Goal: Task Accomplishment & Management: Complete application form

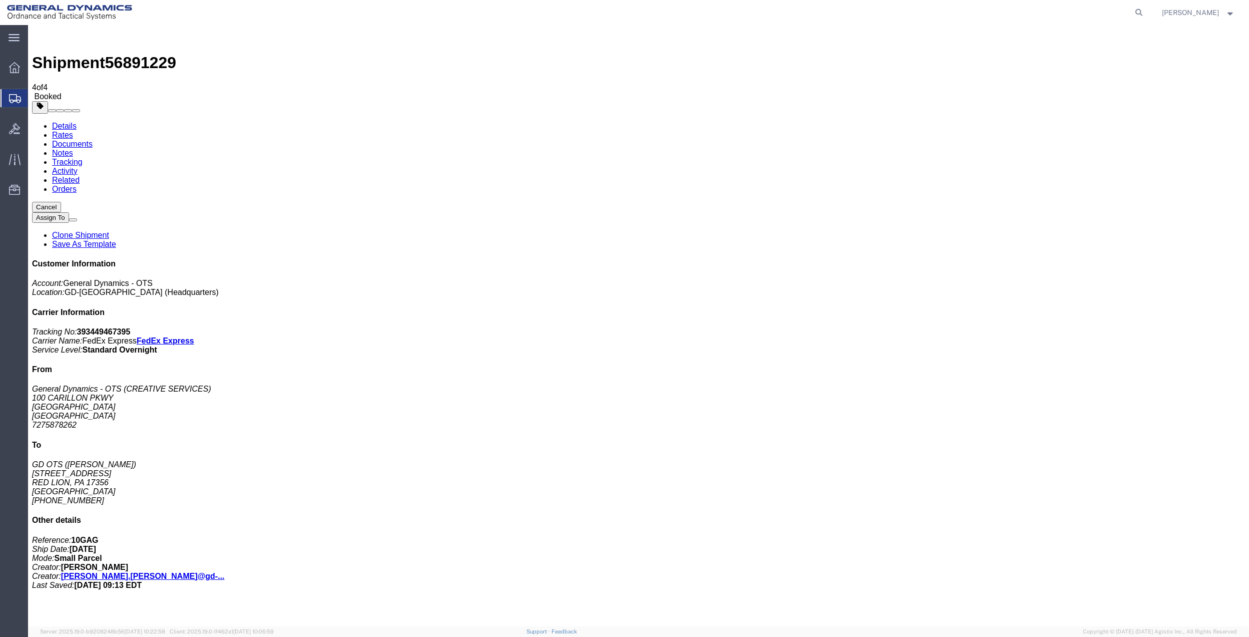
click at [0, 0] on span "Create Shipment" at bounding box center [0, 0] width 0 height 0
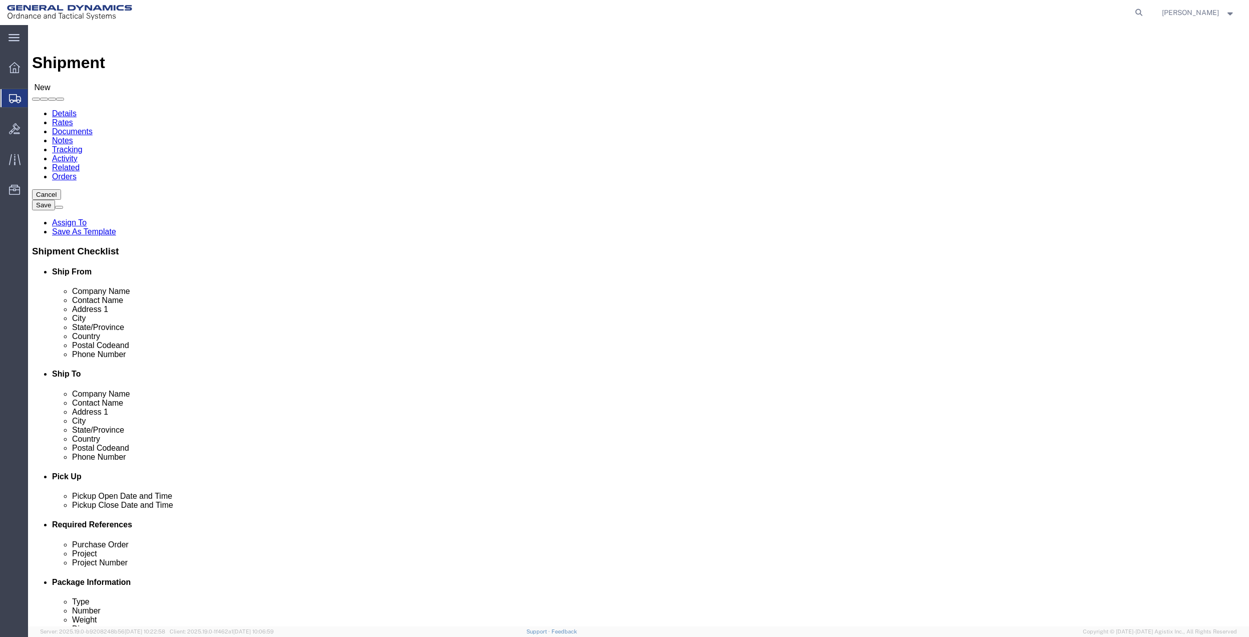
click input "text"
type input "c"
type input "[PERSON_NAME]"
click div "- General Dynamics - OTS - ([PERSON_NAME]) [STREET_ADDRESS] [GEOGRAPHIC_DATA], …"
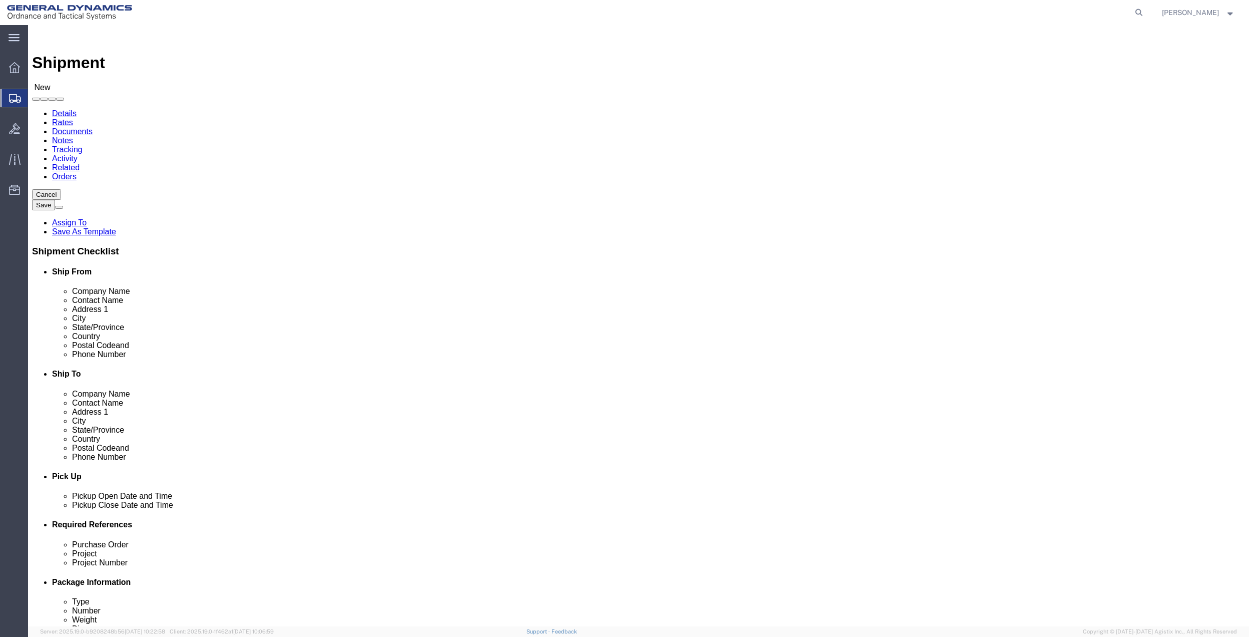
select select "FL"
type input "[PERSON_NAME]"
click input "text"
type input "[PERSON_NAME] th"
click p "- [PERSON_NAME] - ([PERSON_NAME] AND [PERSON_NAME]) [STREET_ADDRESS][PERSON_NAM…"
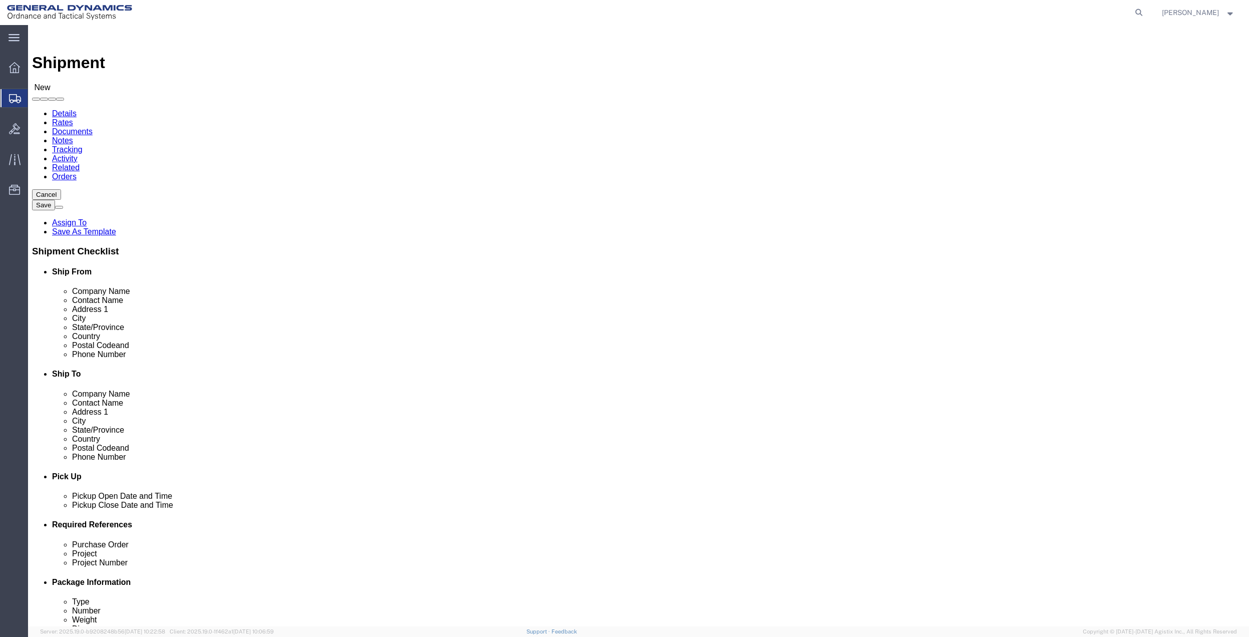
select select "FL"
type input "[PERSON_NAME] AND [PERSON_NAME]"
click input "text"
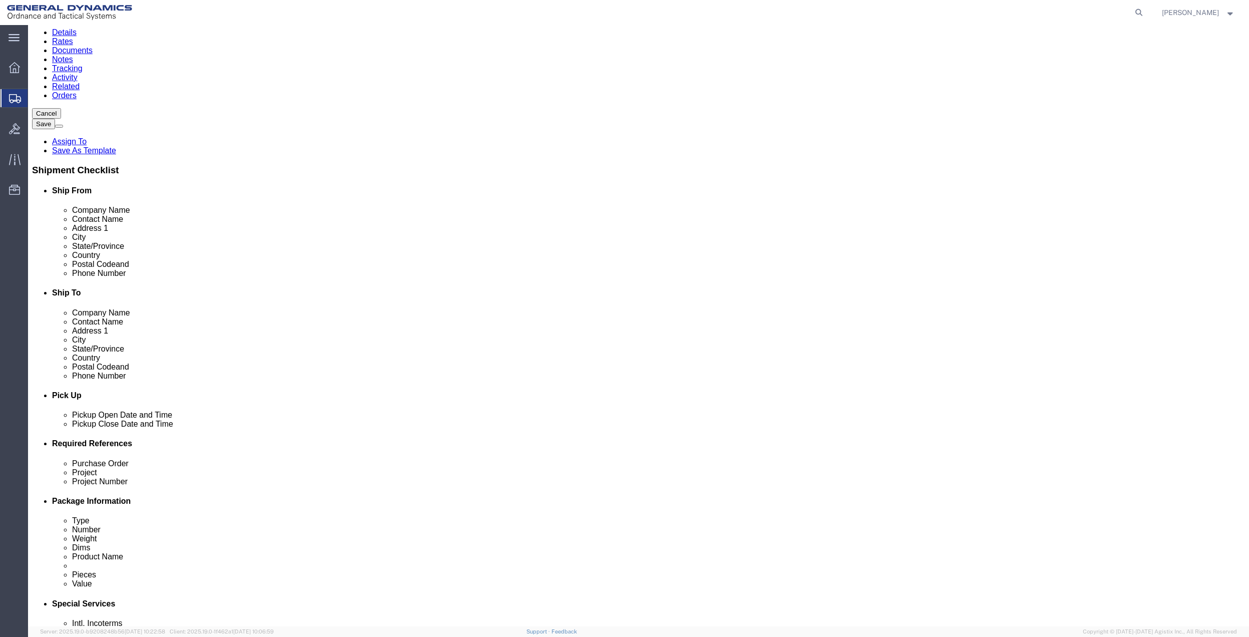
scroll to position [261, 0]
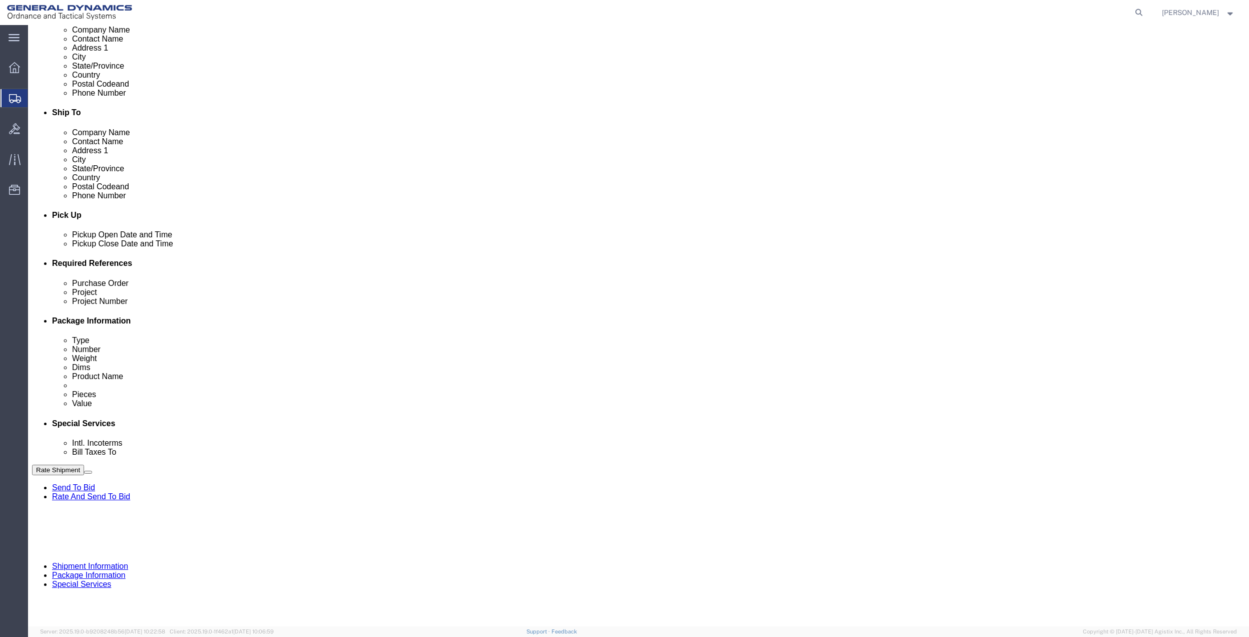
type input "GD OTS"
click button "Add reference"
click input "text"
type input "40END"
click div "Purchase Order Project Project Number 40END Select Account Type Activity ID Air…"
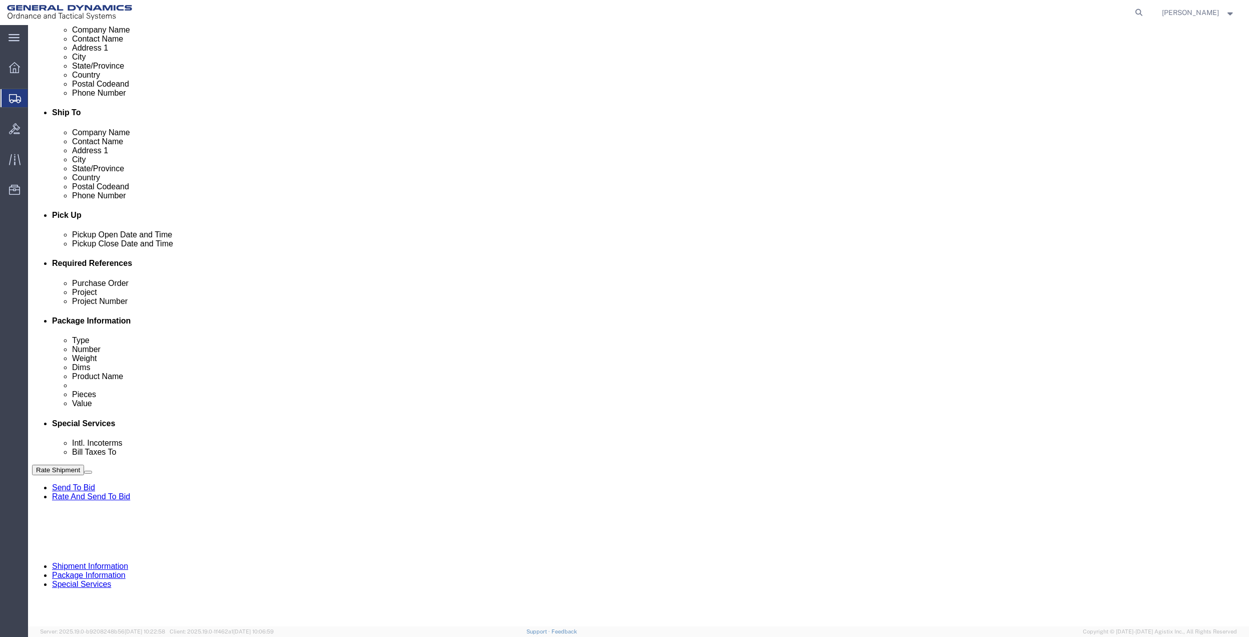
click input "text"
paste input "40END"
type input "40END"
click input "text"
paste input "40END"
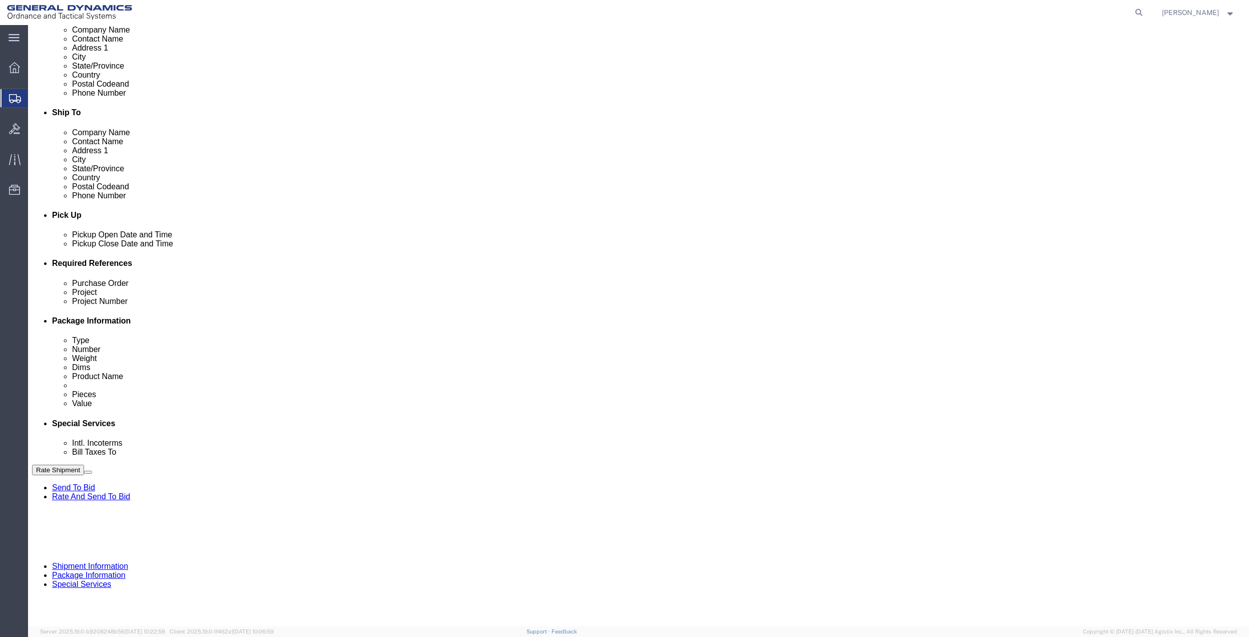
type input "40END"
drag, startPoint x: 219, startPoint y: 376, endPoint x: 168, endPoint y: 381, distance: 51.3
click input "text"
paste input "40END"
type input "40END"
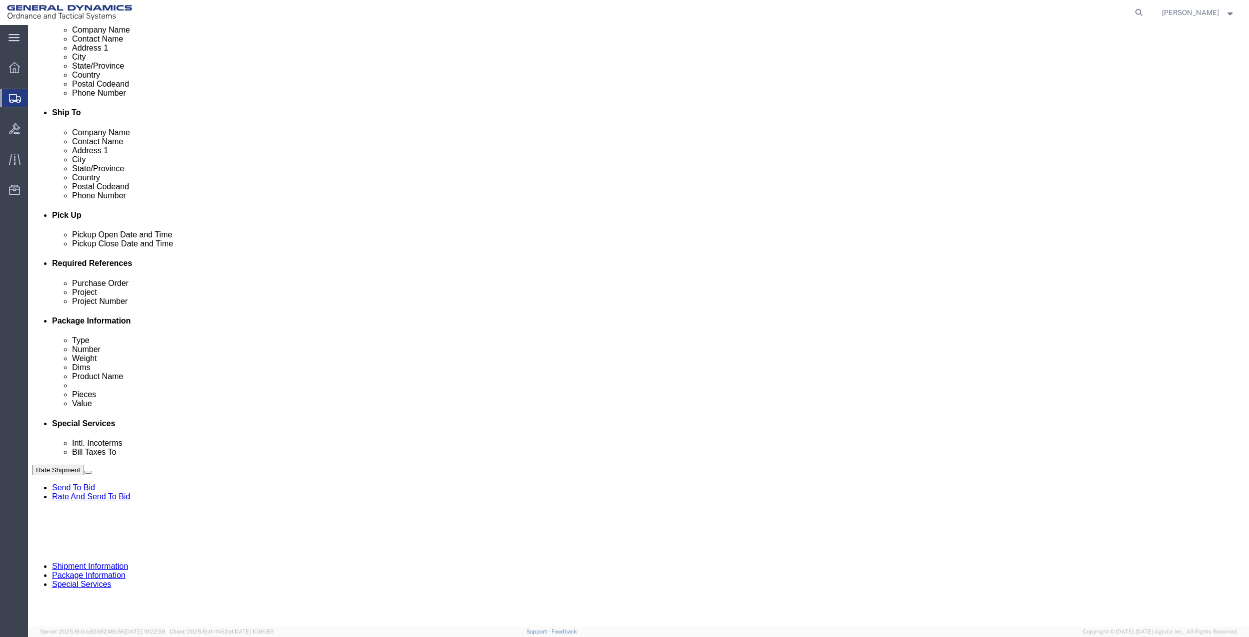
click select "Select Account Type Activity ID Airline Appointment Number ASN Batch Request # …"
select select "DEPT"
click select "Select Account Type Activity ID Airline Appointment Number ASN Batch Request # …"
click link "Package Information"
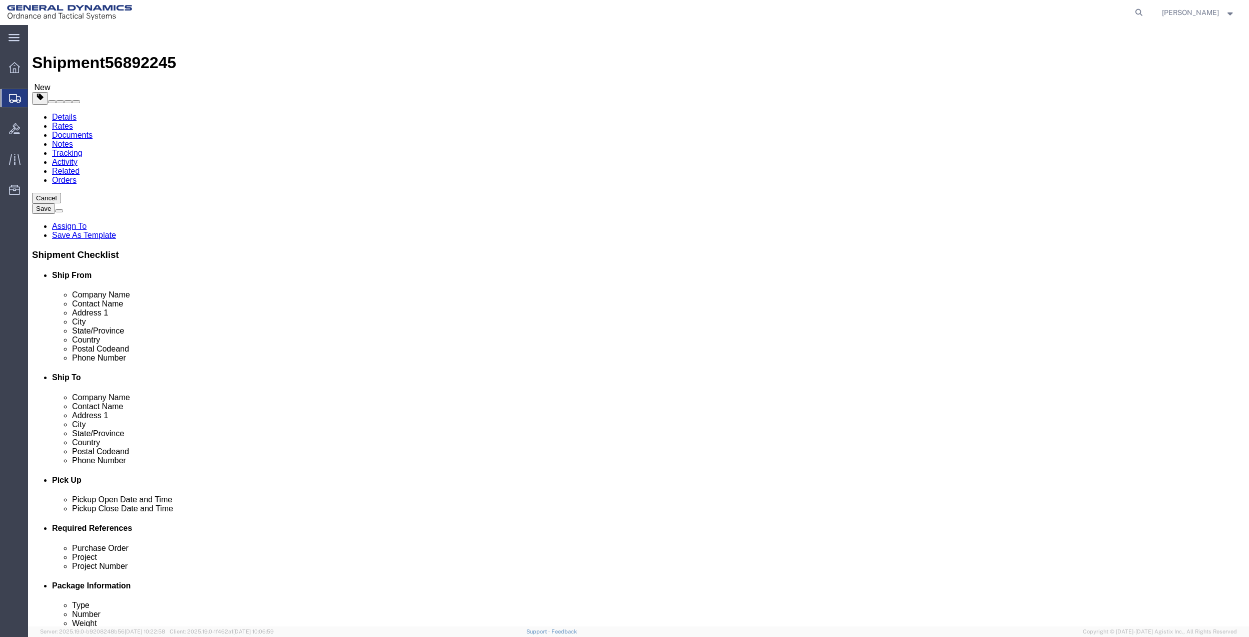
drag, startPoint x: 229, startPoint y: 176, endPoint x: 230, endPoint y: 183, distance: 7.1
click select "Select Bale(s) Basket(s) Bolt(s) Bottle(s) Buckets Bulk Bundle(s) Can(s) Cardbo…"
select select "ENV"
click select "Select Bale(s) Basket(s) Bolt(s) Bottle(s) Buckets Bulk Bundle(s) Can(s) Cardbo…"
type input "9.50"
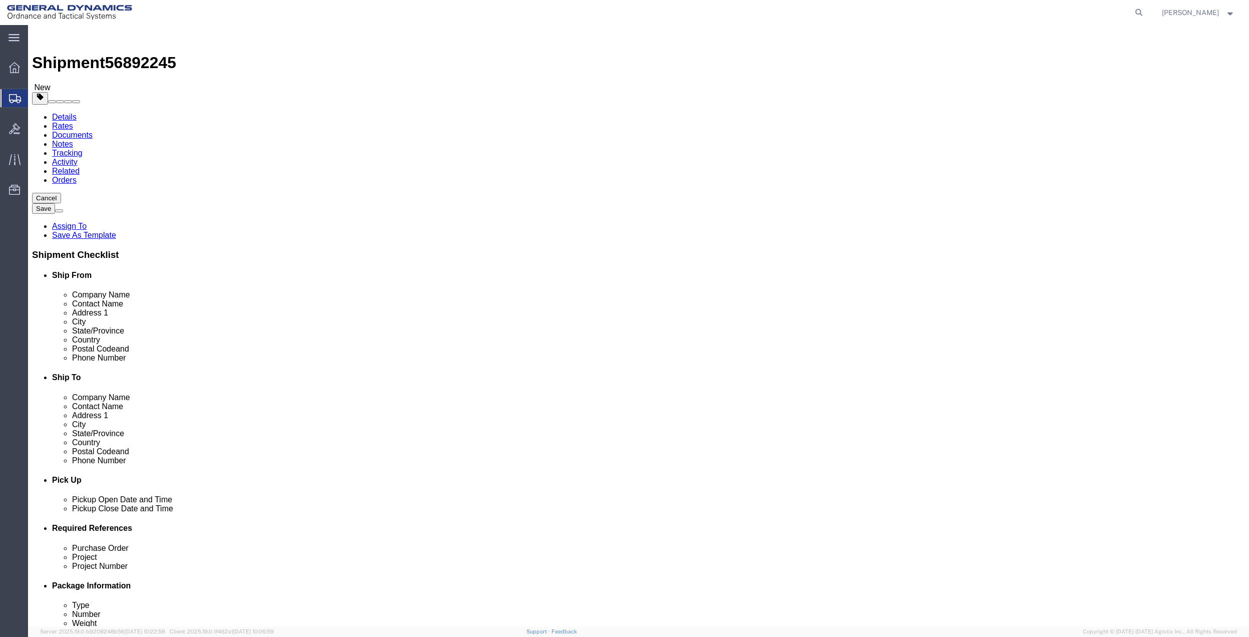
type input "12.50"
type input "0.25"
type input "1"
click div "1 x Envelope Package Type Select Bale(s) Basket(s) Bolt(s) Bottle(s) Buckets Bu…"
click link "Add Content"
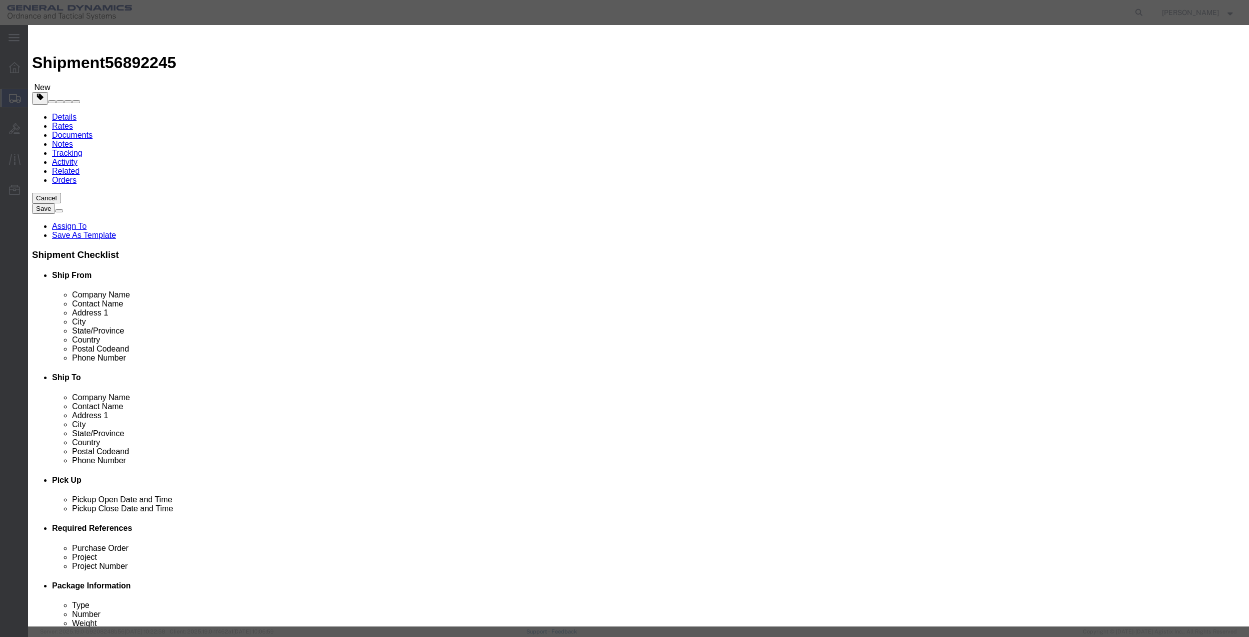
click input "text"
type input "MISC"
type input "100"
select select "US"
click input "0"
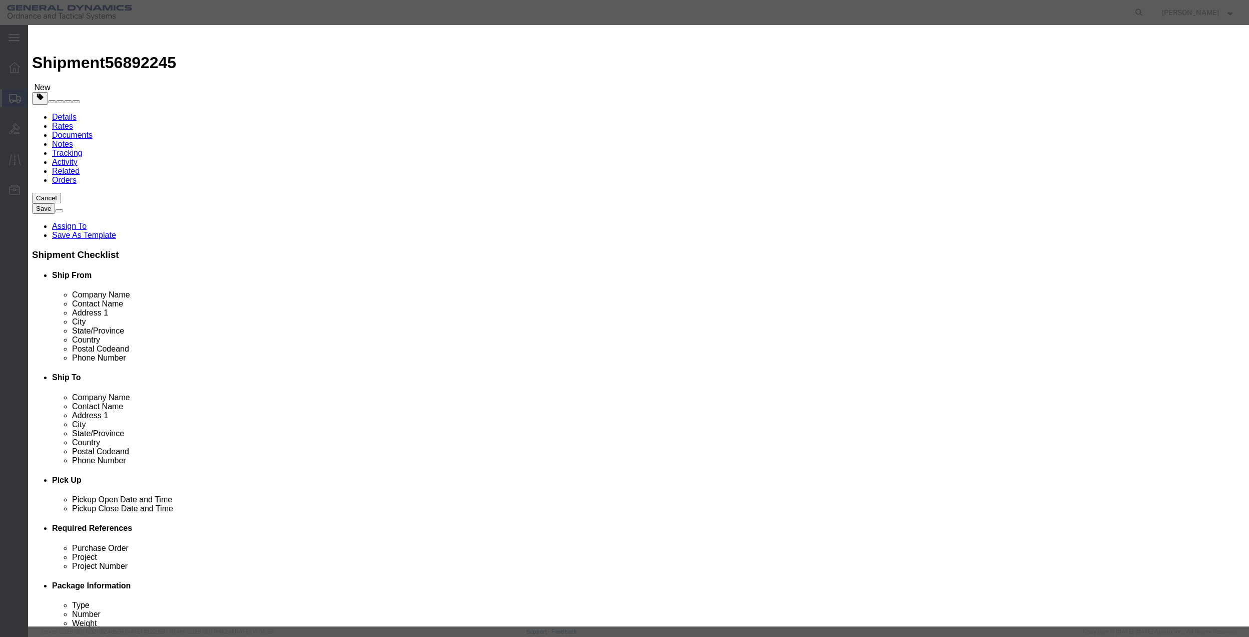
type input "01"
click select "Select 50 55 60 65 70 85 92.5 100 125 175 250 300 400"
select select "70"
click select "Select 50 55 60 65 70 85 92.5 100 125 175 250 300 400"
click button "Save & Close"
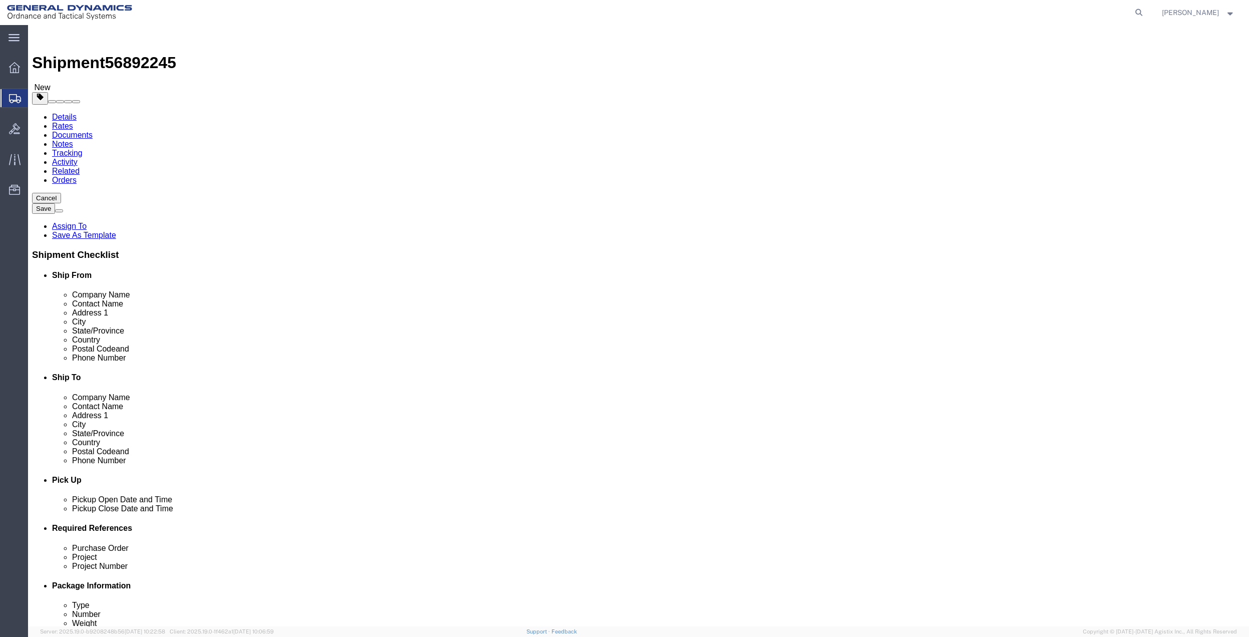
click icon
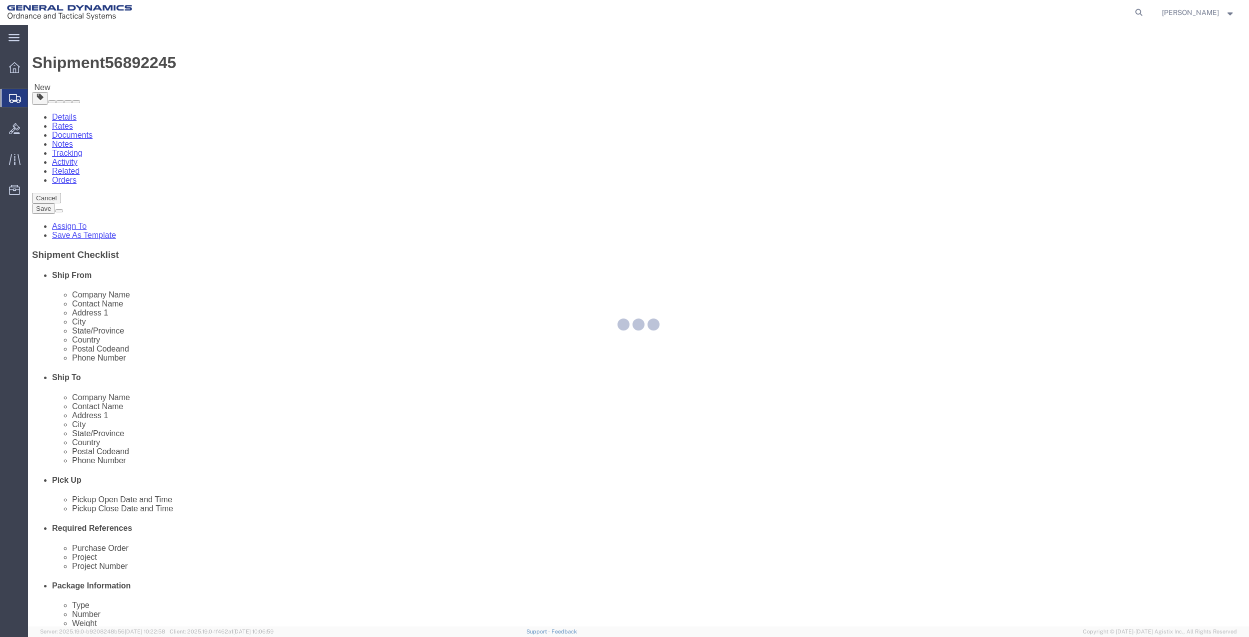
select select
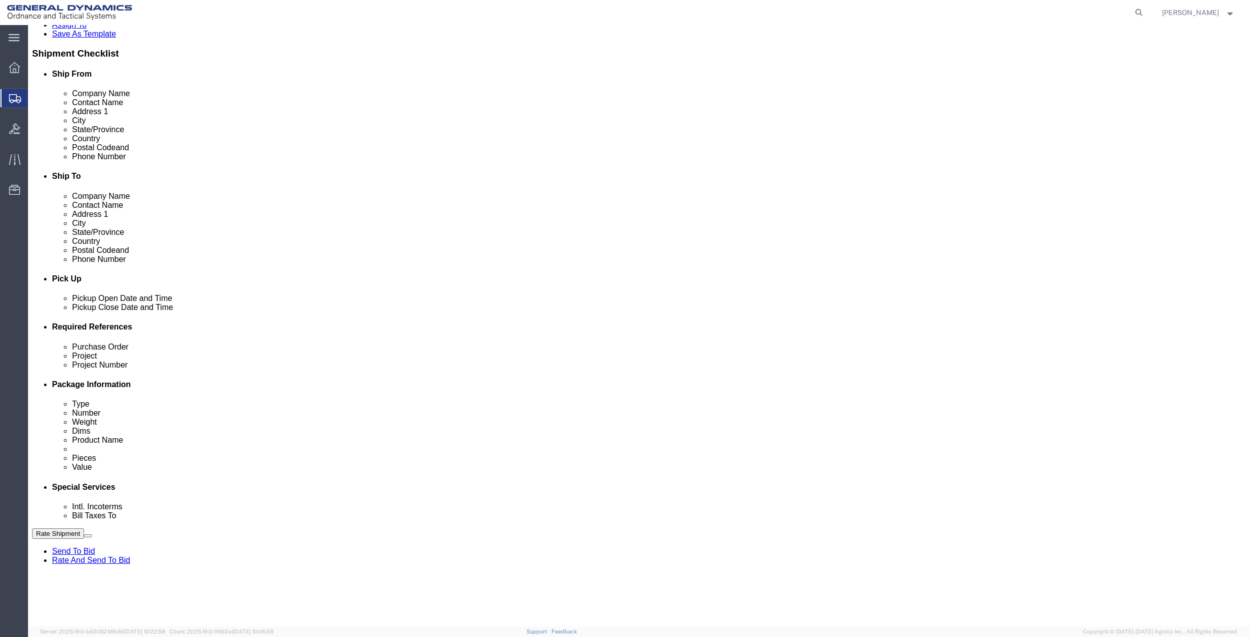
scroll to position [267, 0]
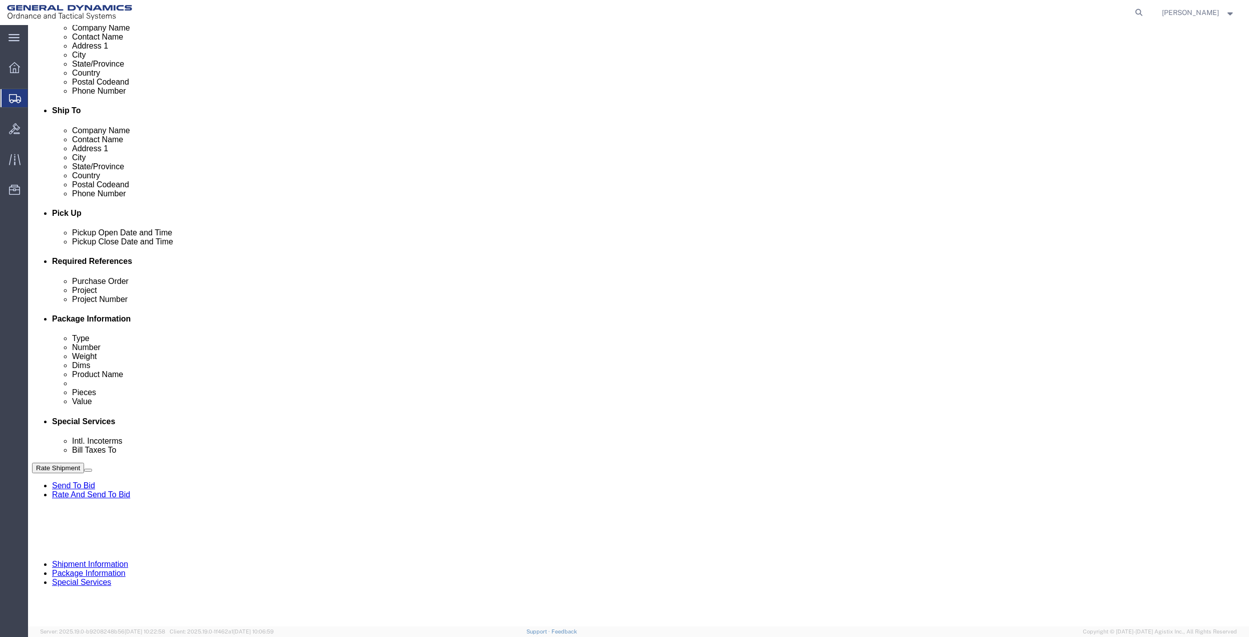
click select "Select Buyer Cost Center Department Operations Number Order Number Sales Person"
select select "DEPARTMENT"
click select "Select Buyer Cost Center Department Operations Number Order Number Sales Person"
click select "Select [GEOGRAPHIC_DATA] [GEOGRAPHIC_DATA] [GEOGRAPHIC_DATA] [GEOGRAPHIC_DATA] …"
select select "1763983"
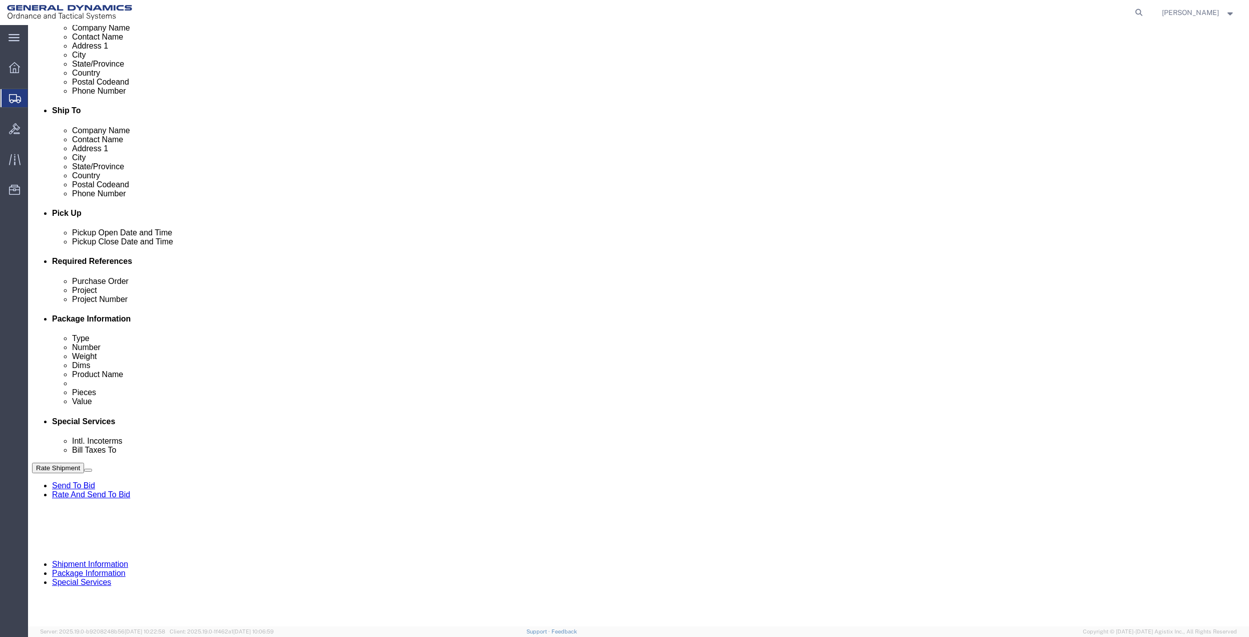
click select "Select [GEOGRAPHIC_DATA] [GEOGRAPHIC_DATA] [GEOGRAPHIC_DATA] [GEOGRAPHIC_DATA] …"
click select "Select 10AFM 10GAG 10GAH 10GFL 10GFO 10GIE 10GIS 30MABS St [PERSON_NAME] Program"
select select "214681"
click select "Select 10AFM 10GAG 10GAH 10GFL 10GFO 10GIE 10GIS 30MABS St [PERSON_NAME] Program"
click input "General Dynamics OTS % Data2Logistics"
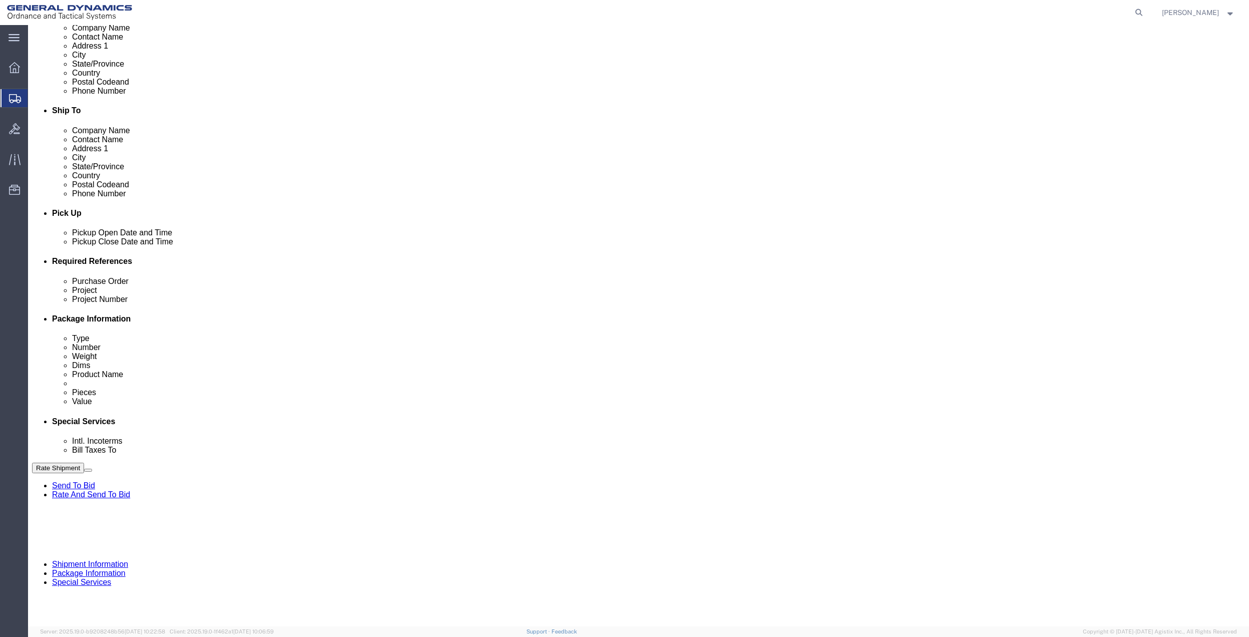
click input "General Dynamics OTS % Data2Logistics"
click p "- GEDOTS %DATA 2 LOGISTICS - (GEDOTS %DATA 2 LOGISTICS) [GEOGRAPHIC_DATA][PERSO…"
type input "GEDOTS %DATA 2 LOGISTICS"
type input "PO BOX 61050"
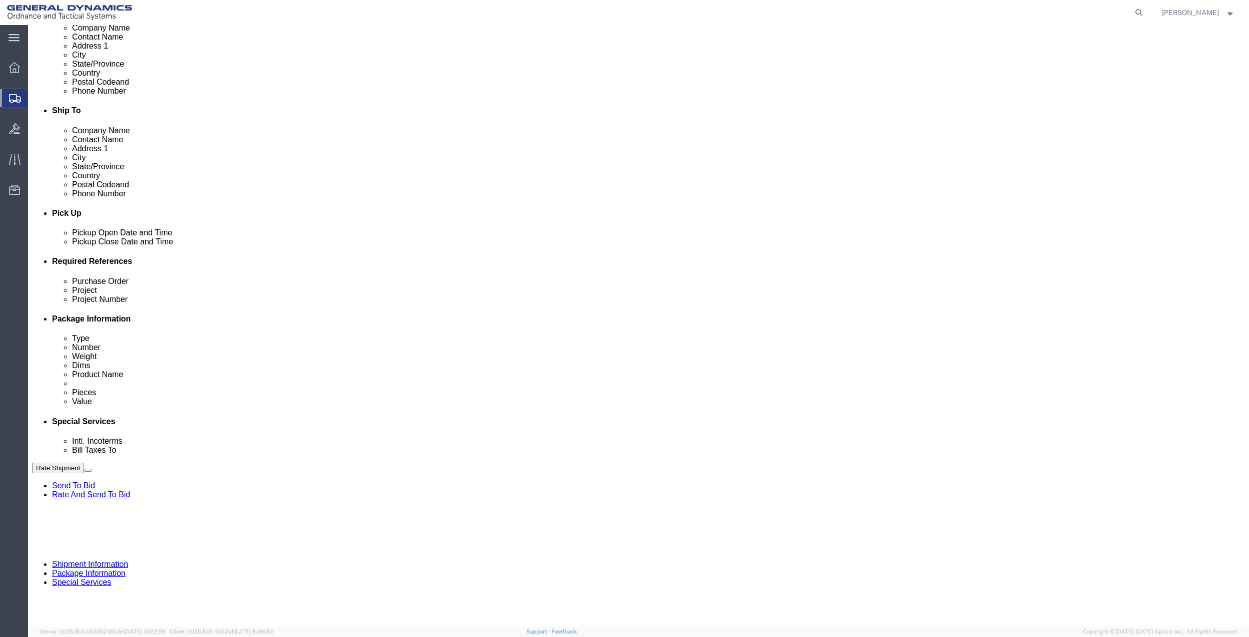
type input "GEDOTS %DATA 2 LOGISTICS"
type input "FORT [PERSON_NAME]"
type input "33906"
select select "FL"
type input "GEDOTS %DATA 2 LOGISTICS"
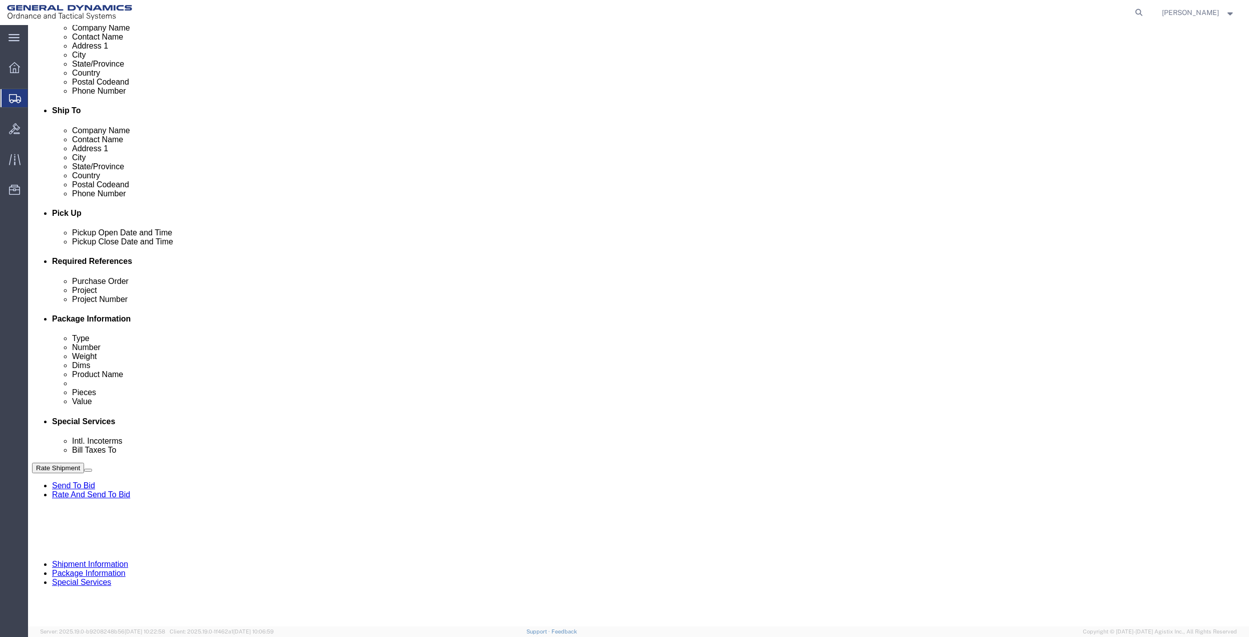
click button "Rate Shipment"
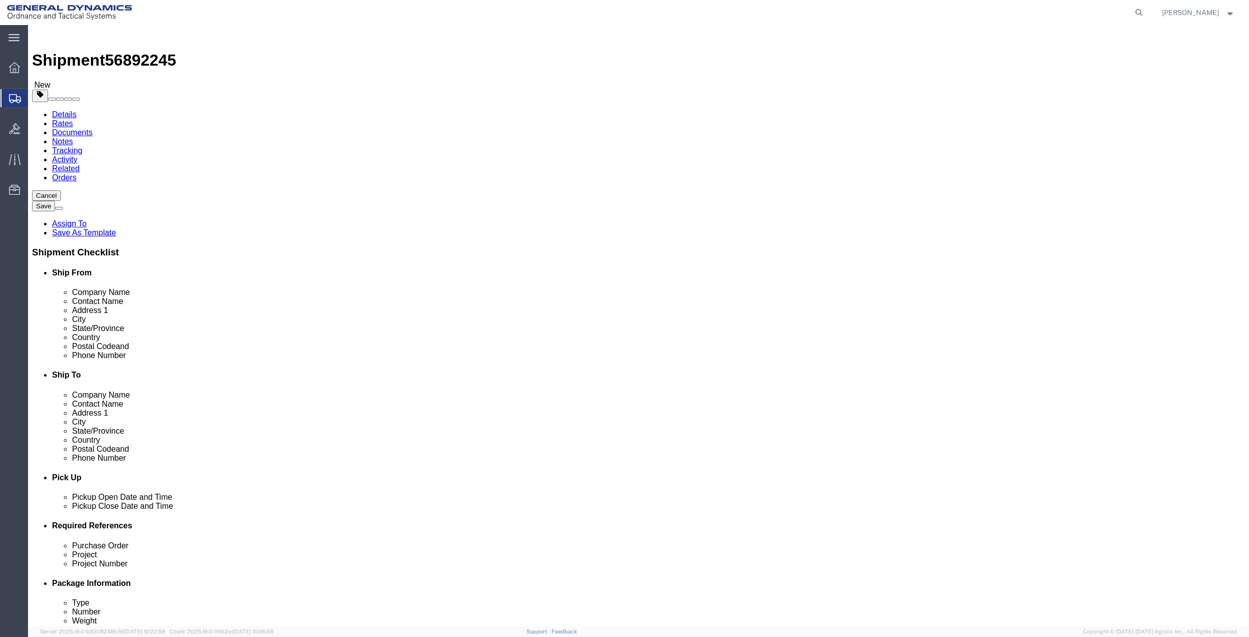
scroll to position [0, 0]
click link "Shipment Information"
click input "text"
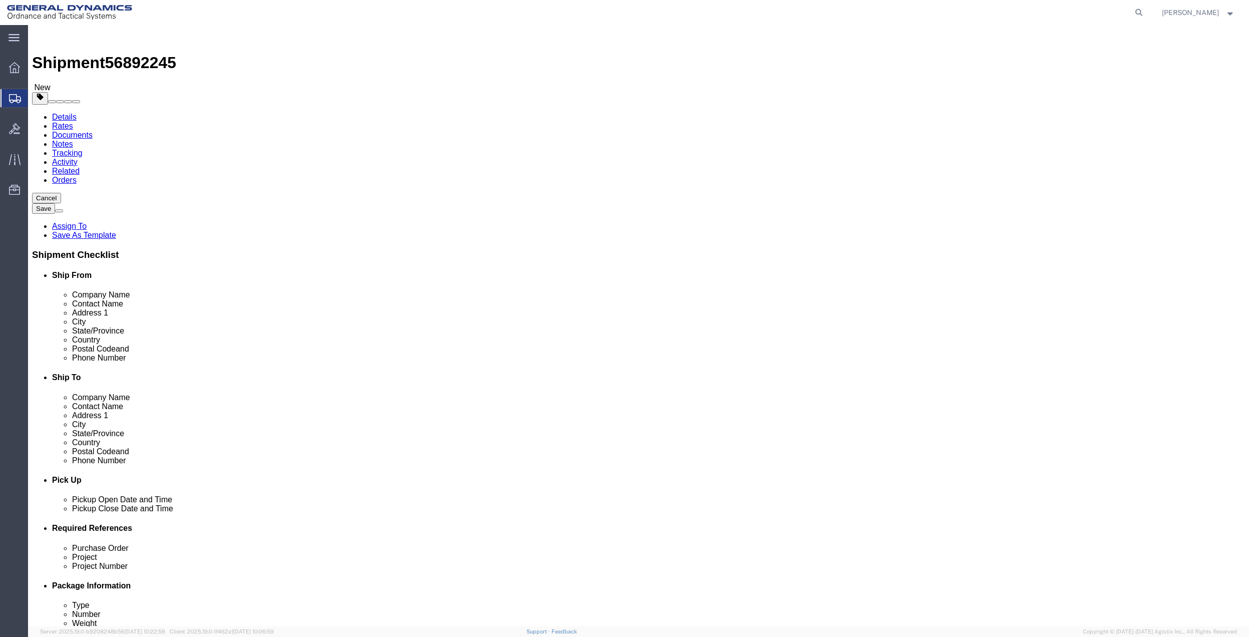
type input "[PHONE_NUMBER]"
click input "Ship To Location / Phone Number : This field is required."
paste input "[PHONE_NUMBER]"
type input "[PHONE_NUMBER]"
click button "Rate Shipment"
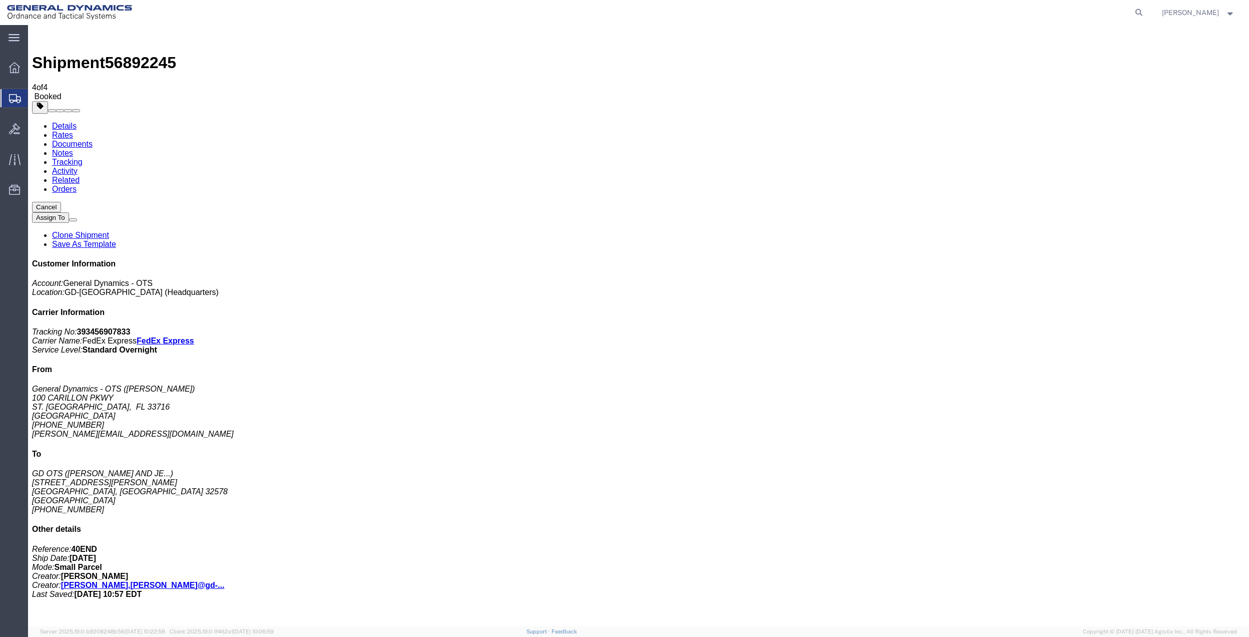
drag, startPoint x: 146, startPoint y: 199, endPoint x: 743, endPoint y: 159, distance: 597.8
click at [0, 0] on span "Create Shipment" at bounding box center [0, 0] width 0 height 0
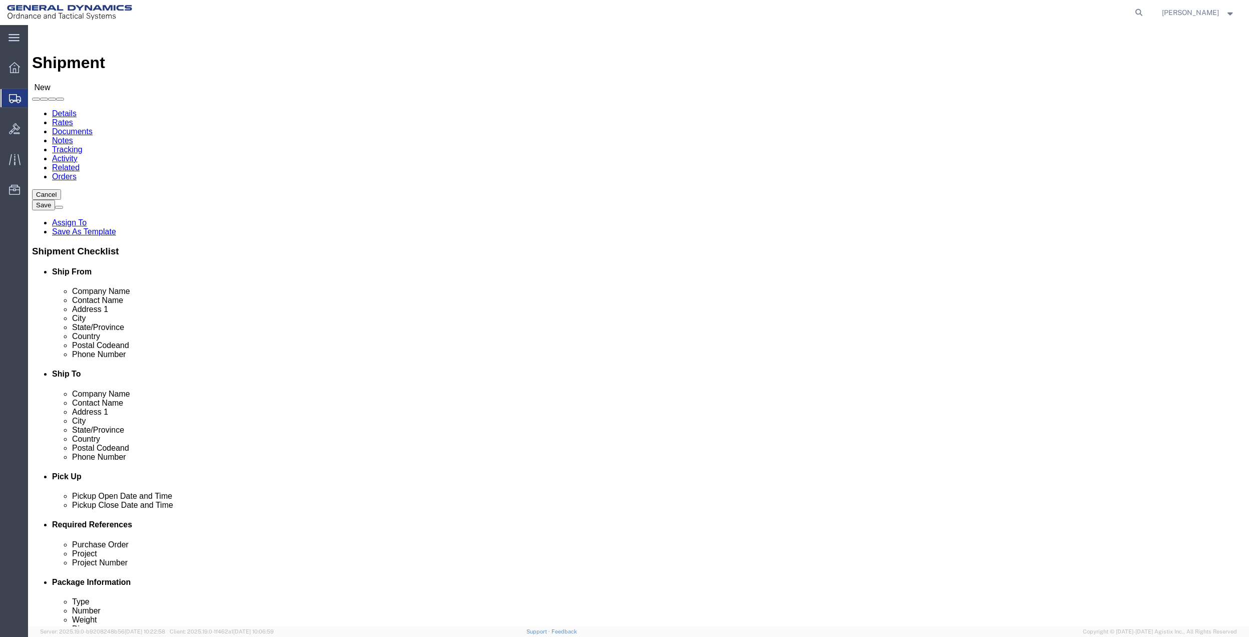
click input "text"
type input "JOB"
click input "text"
type input "[PERSON_NAME]"
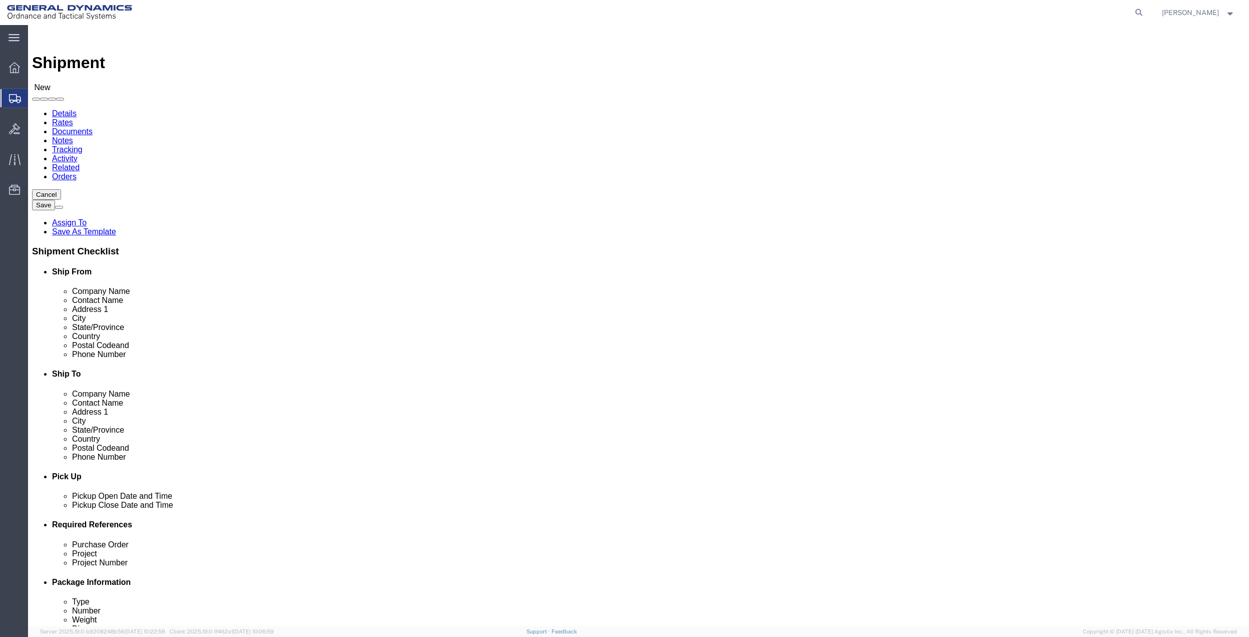
drag, startPoint x: 219, startPoint y: 223, endPoint x: 228, endPoint y: 222, distance: 9.1
click p "- General Dynamics - OTS - ([PERSON_NAME]) [STREET_ADDRESS] [GEOGRAPHIC_DATA], …"
select select "FL"
type input "[PERSON_NAME]"
click input "text"
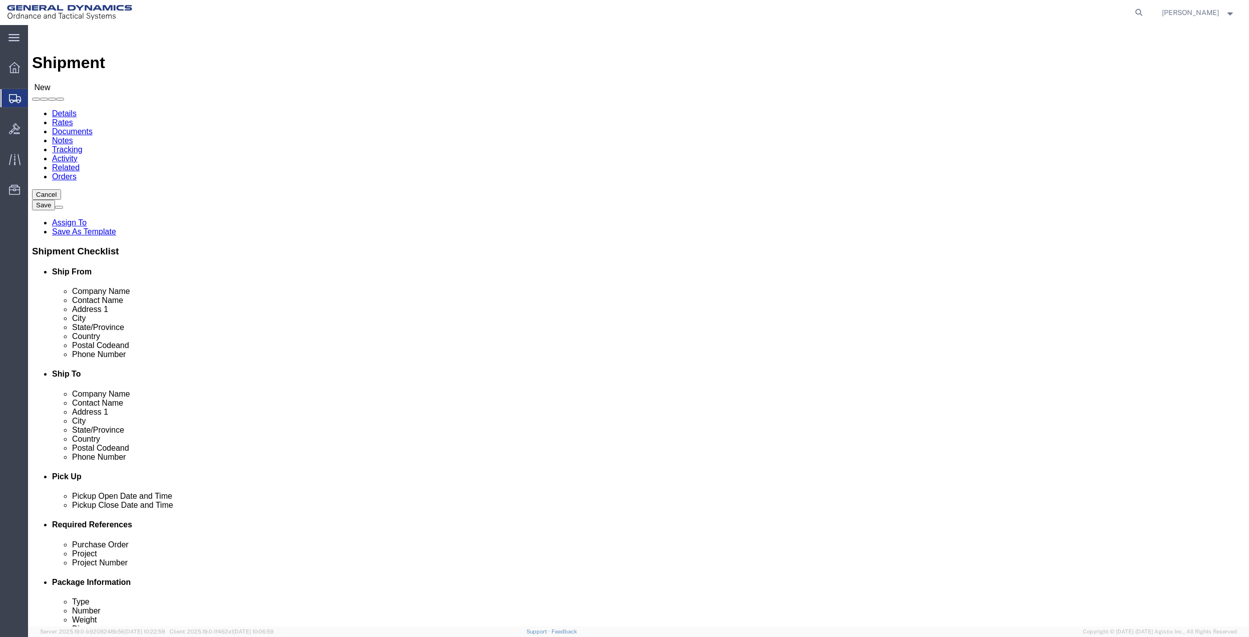
type input "[PERSON_NAME]"
click p "- GD OTS - ([PERSON_NAME]) [STREET_ADDRESS]"
select select "FL"
type input "[PERSON_NAME]"
click input "text"
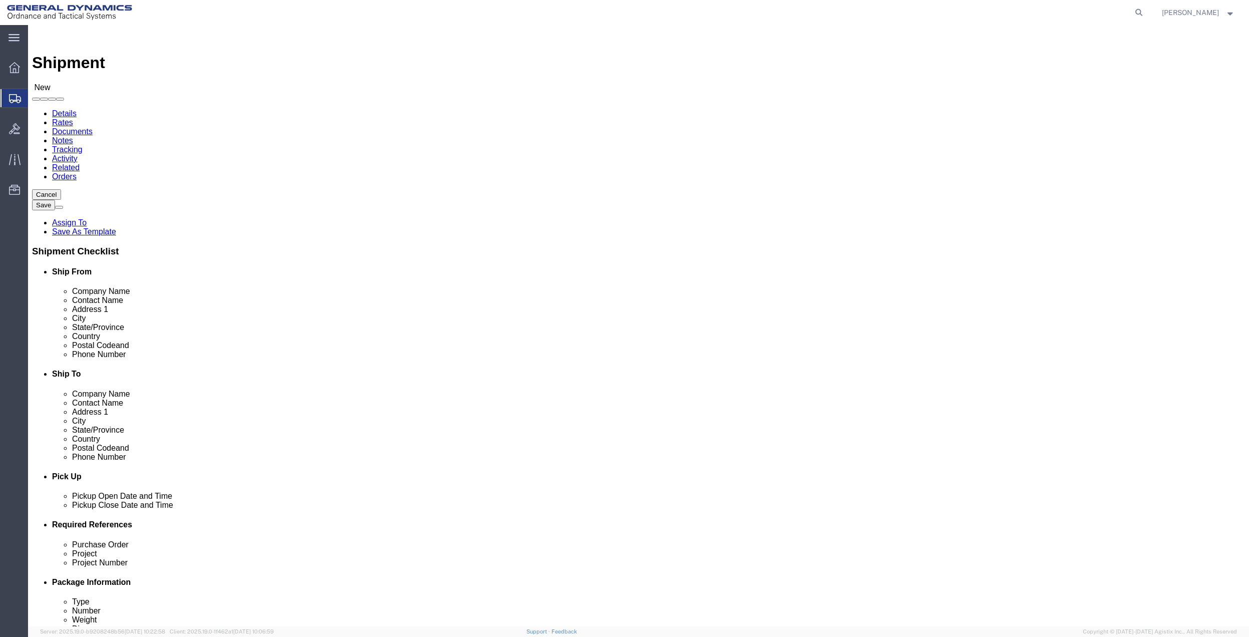
click input "text"
type input "[PHONE_NUMBER]"
drag, startPoint x: 721, startPoint y: 338, endPoint x: 674, endPoint y: 337, distance: 47.5
click input "text"
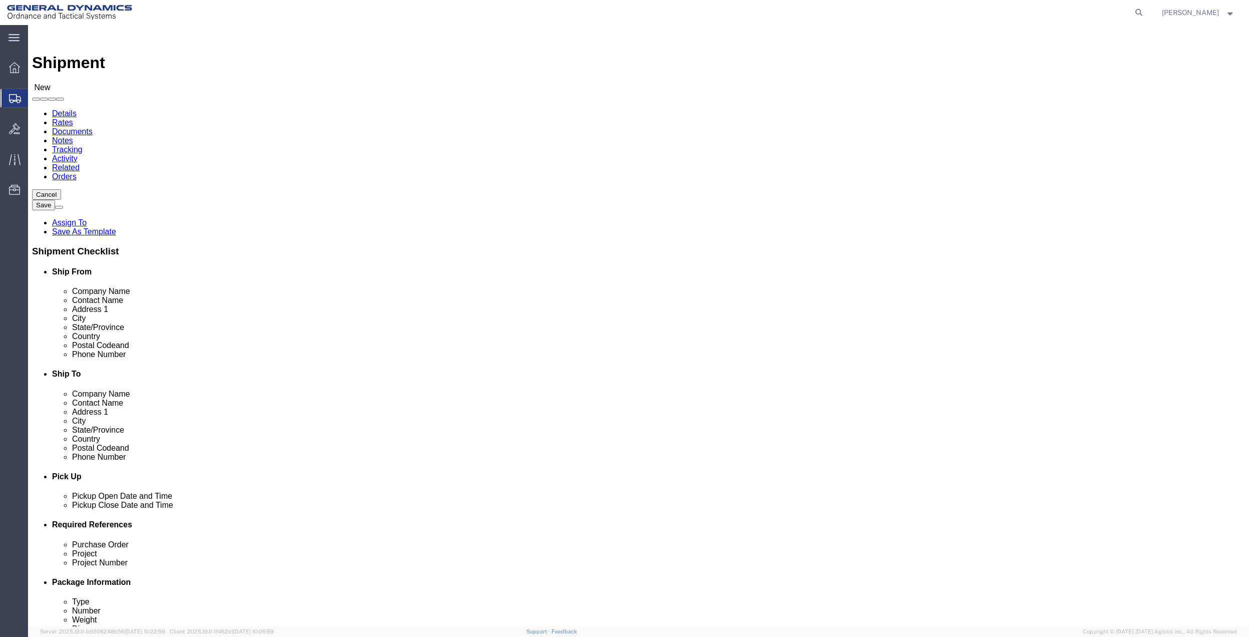
paste input "[PHONE_NUMBER]"
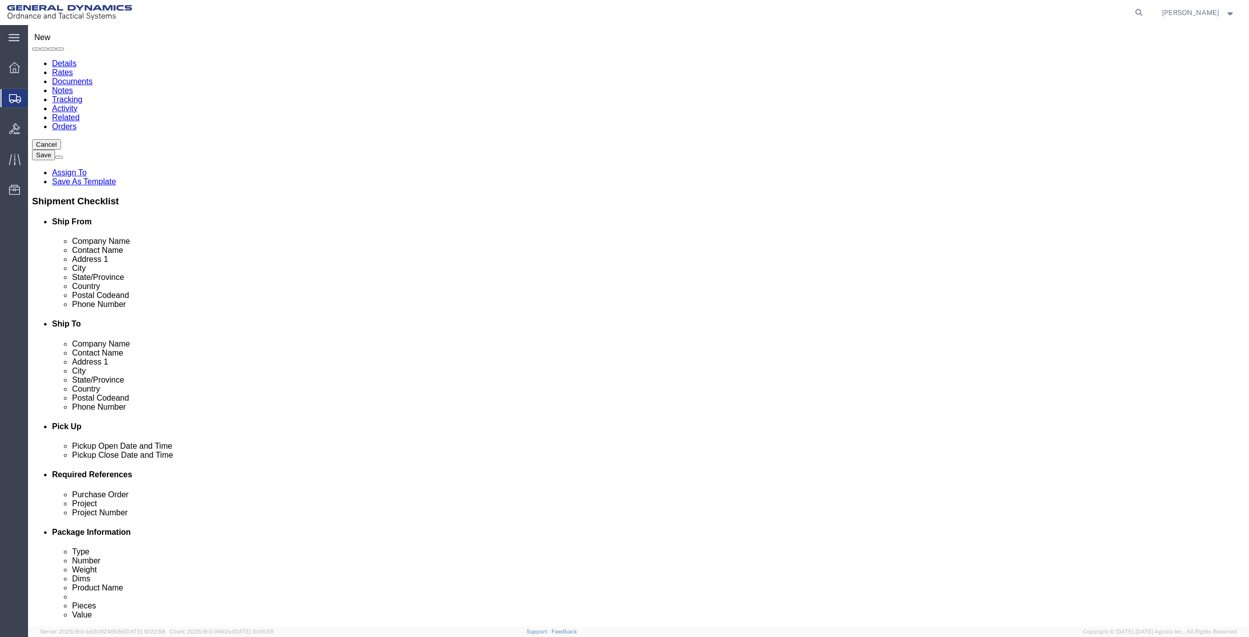
scroll to position [261, 0]
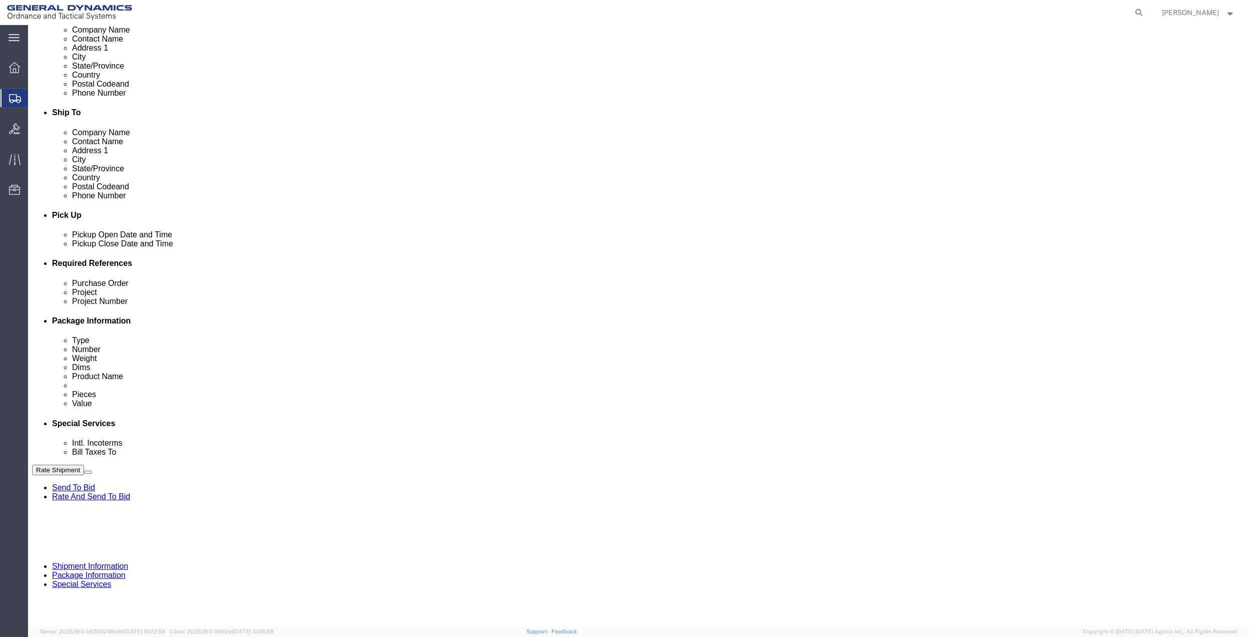
type input "[PHONE_NUMBER]"
drag, startPoint x: 982, startPoint y: 320, endPoint x: 944, endPoint y: 338, distance: 42.3
click button "Add reference"
click div "Project Number"
click input "text"
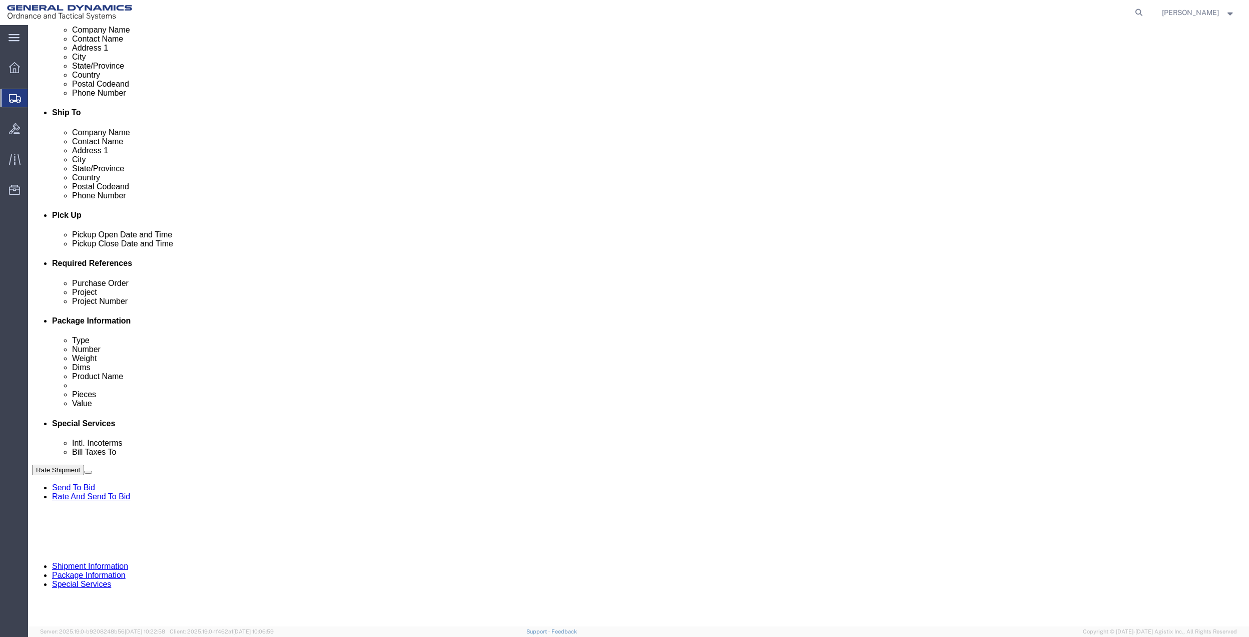
type input "SM1513"
click input "text"
paste input "SM1513"
type input "SM1513"
click input "text"
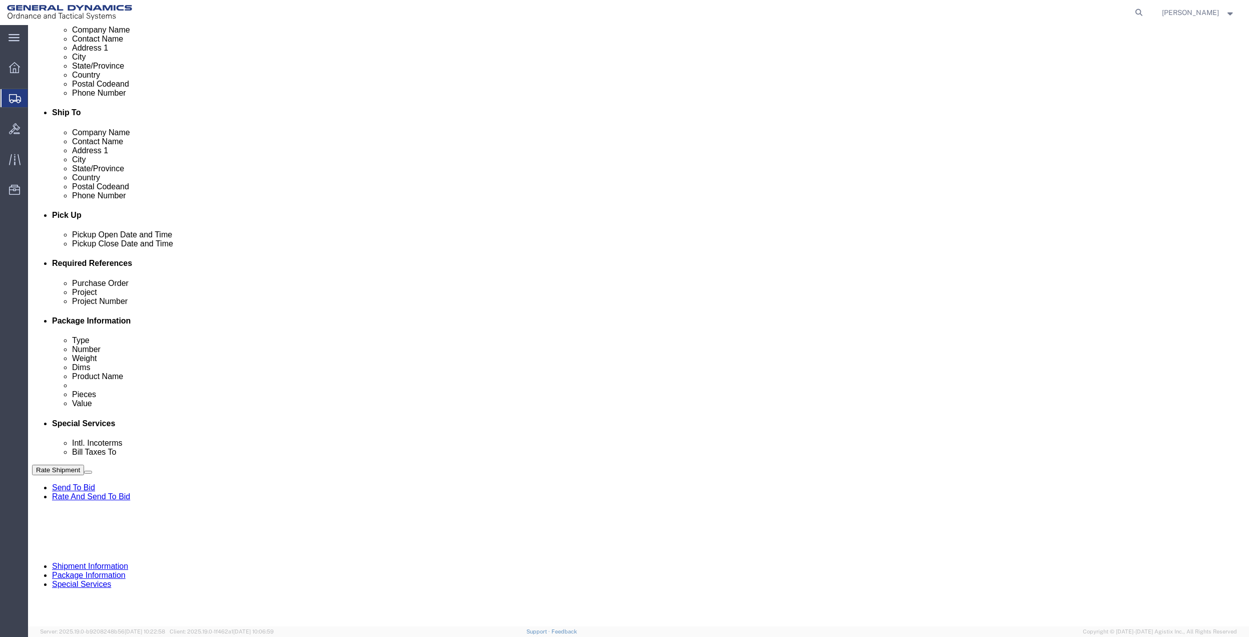
paste input "SM1513"
type input "SM1513"
click input "text"
paste input "SM1513"
type input "SM1513"
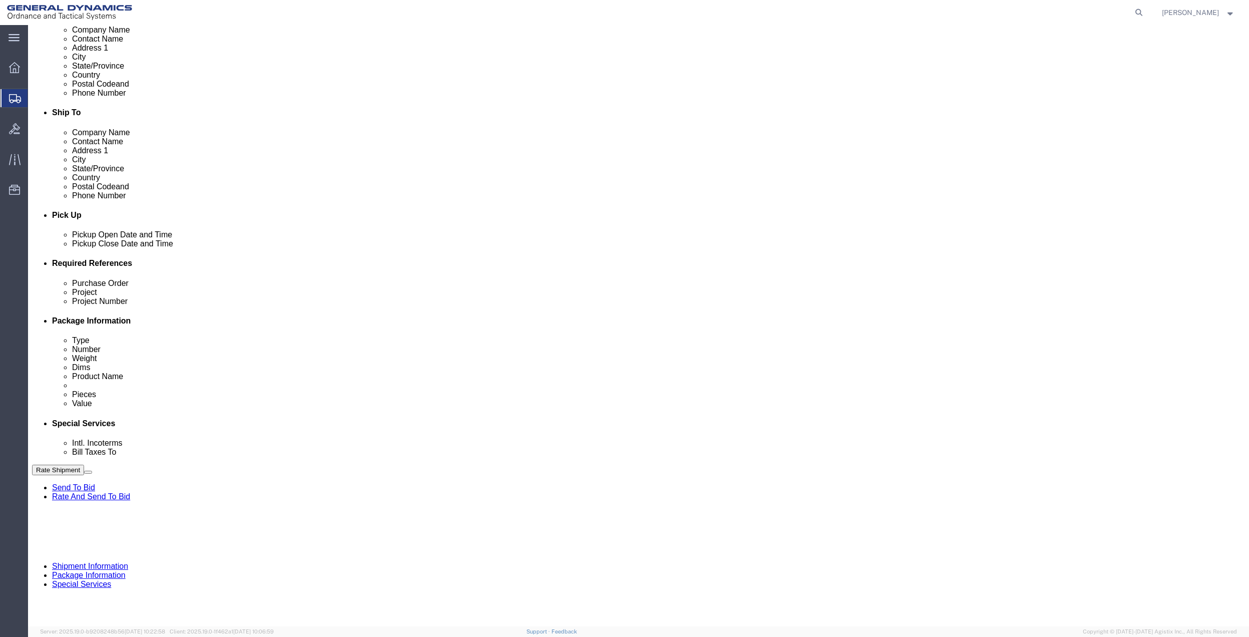
drag, startPoint x: 129, startPoint y: 375, endPoint x: 129, endPoint y: 368, distance: 7.0
click select "Select Account Type Activity ID Airline Appointment Number ASN Batch Request # …"
select select "DEPT"
click select "Select Account Type Activity ID Airline Appointment Number ASN Batch Request # …"
click link "Package Information"
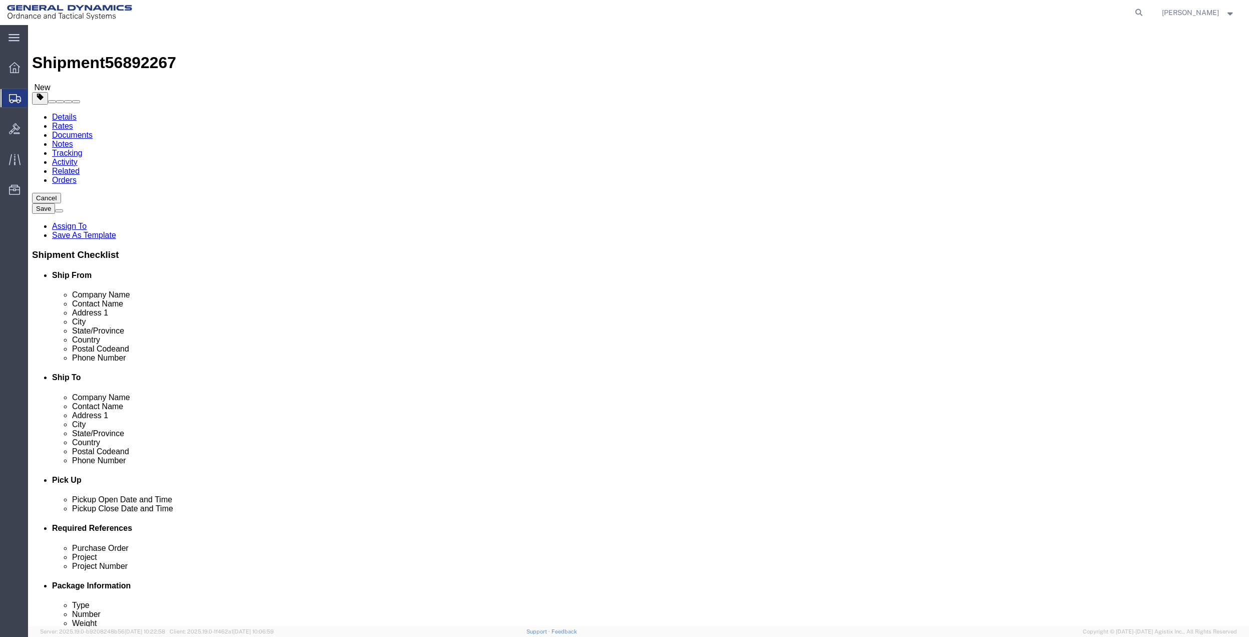
click select "Select Bale(s) Basket(s) Bolt(s) Bottle(s) Buckets Bulk Bundle(s) Can(s) Cardbo…"
select select "ENV"
click select "Select Bale(s) Basket(s) Bolt(s) Bottle(s) Buckets Bulk Bundle(s) Can(s) Cardbo…"
type input "9.50"
type input "12.50"
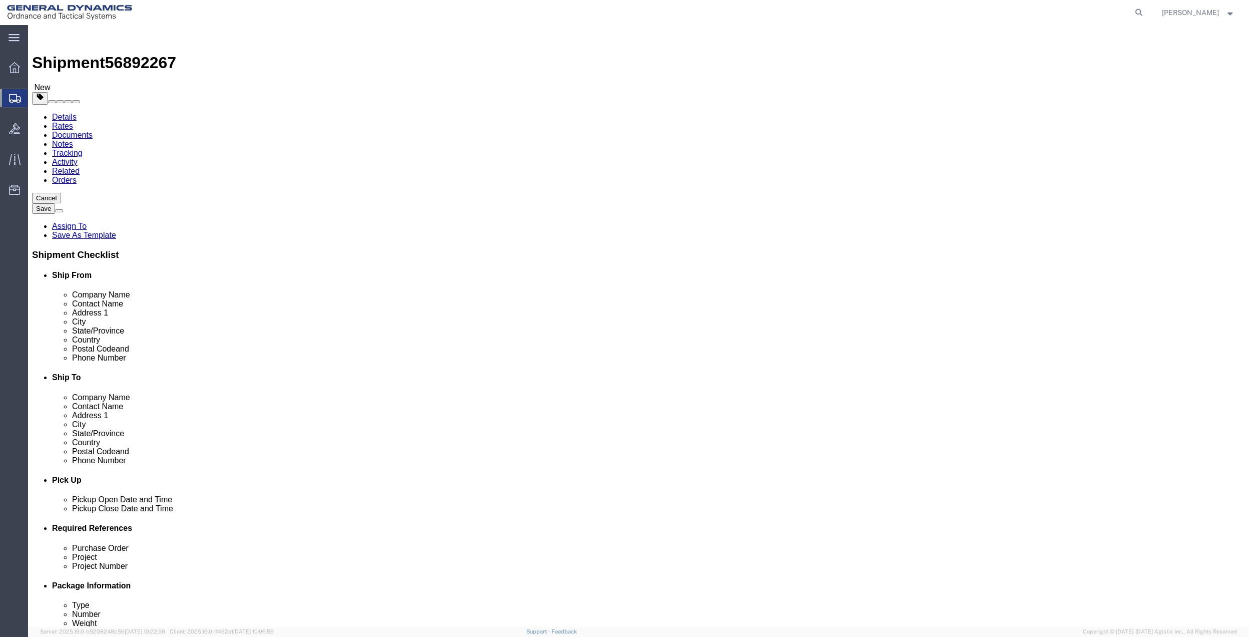
type input "0.25"
type input "1"
click link "Add Content"
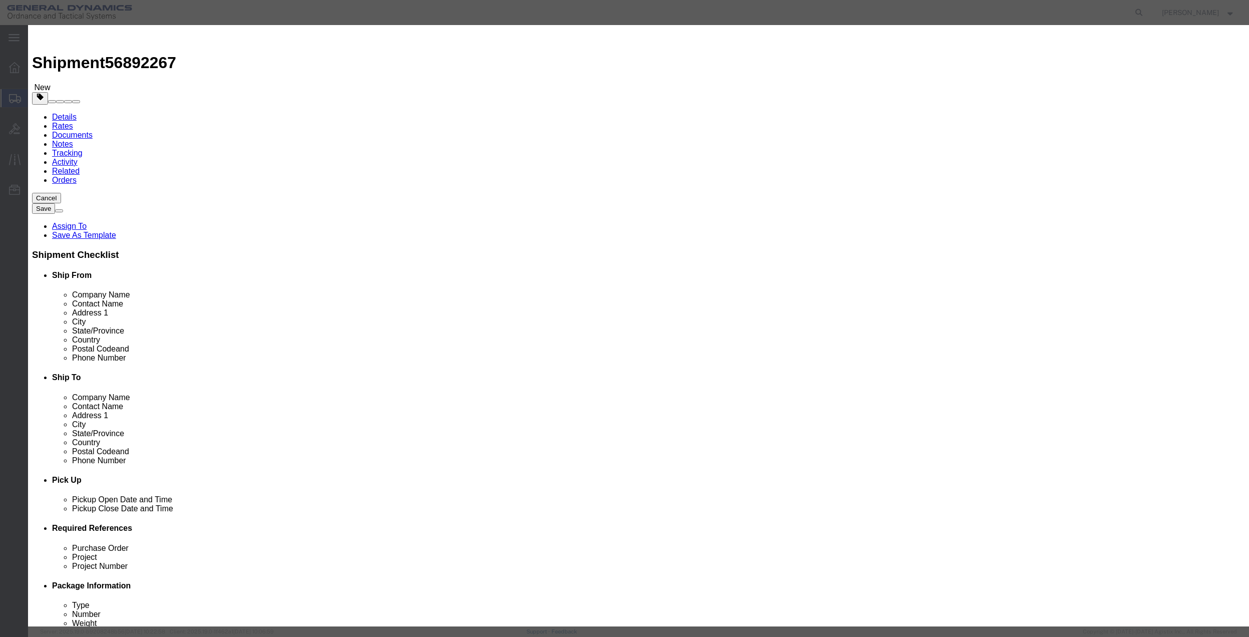
drag, startPoint x: 458, startPoint y: 76, endPoint x: 462, endPoint y: 92, distance: 16.0
click input "text"
click input "0"
click input "text"
type input "MISC"
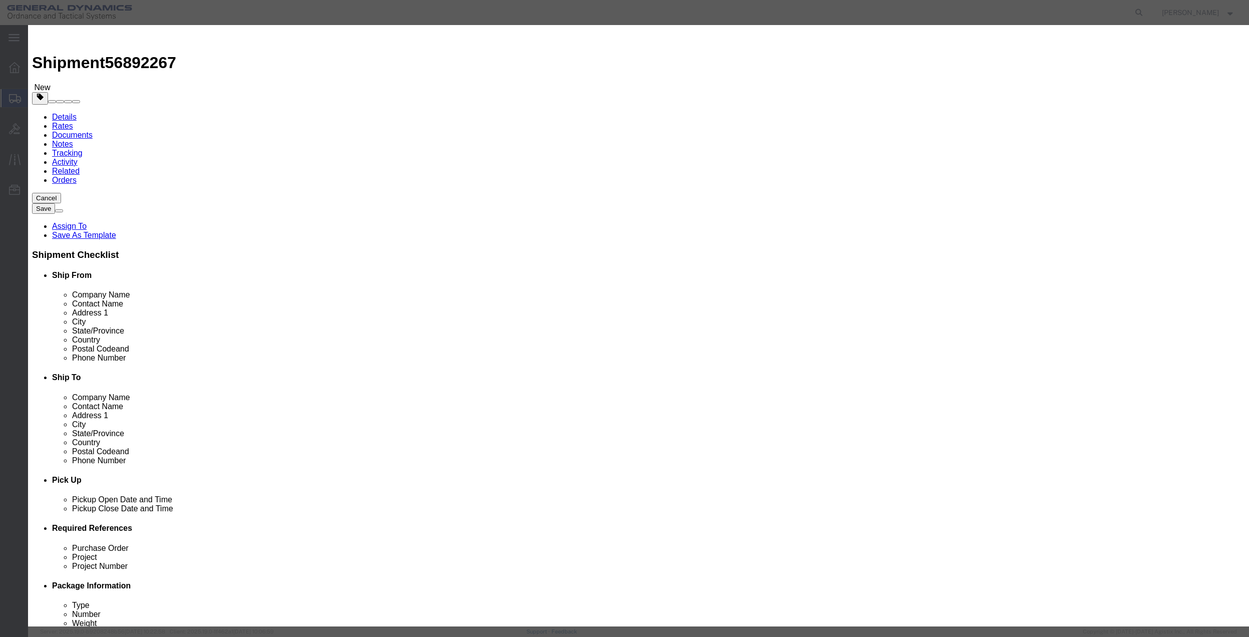
type input "100"
select select "US"
click input "0"
type input "01"
drag, startPoint x: 458, startPoint y: 134, endPoint x: 461, endPoint y: 142, distance: 9.0
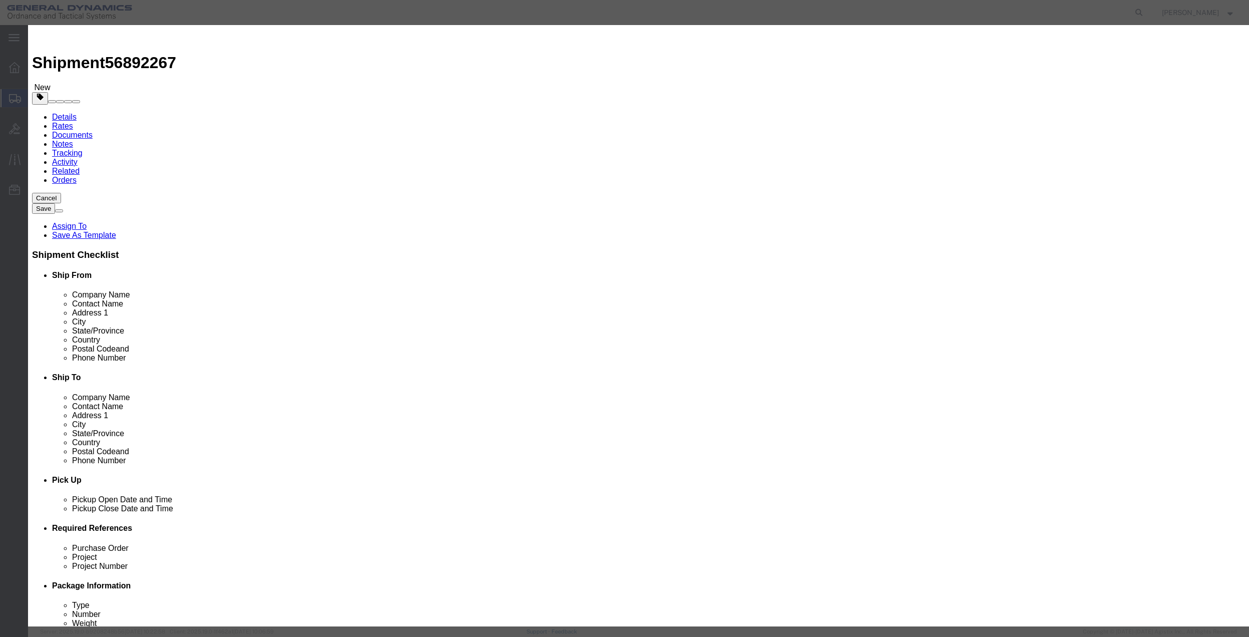
click select "Select 50 55 60 65 70 85 92.5 100 125 175 250 300 400"
select select "70"
click select "Select 50 55 60 65 70 85 92.5 100 125 175 250 300 400"
click button "Save & Close"
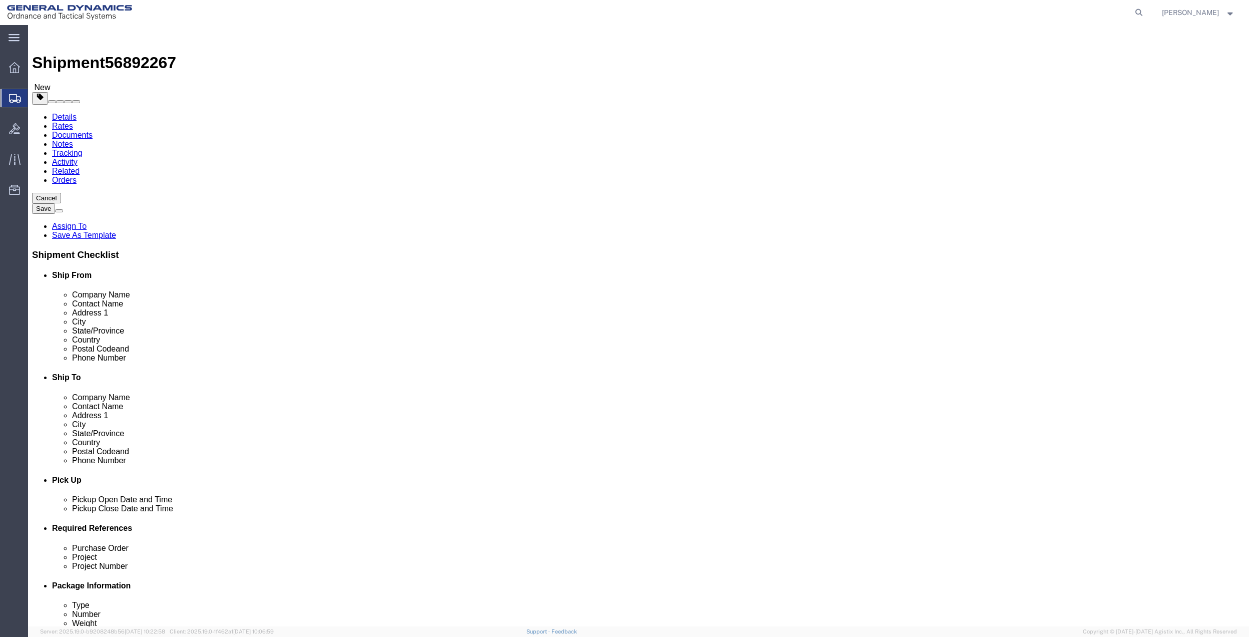
click link "Special Services"
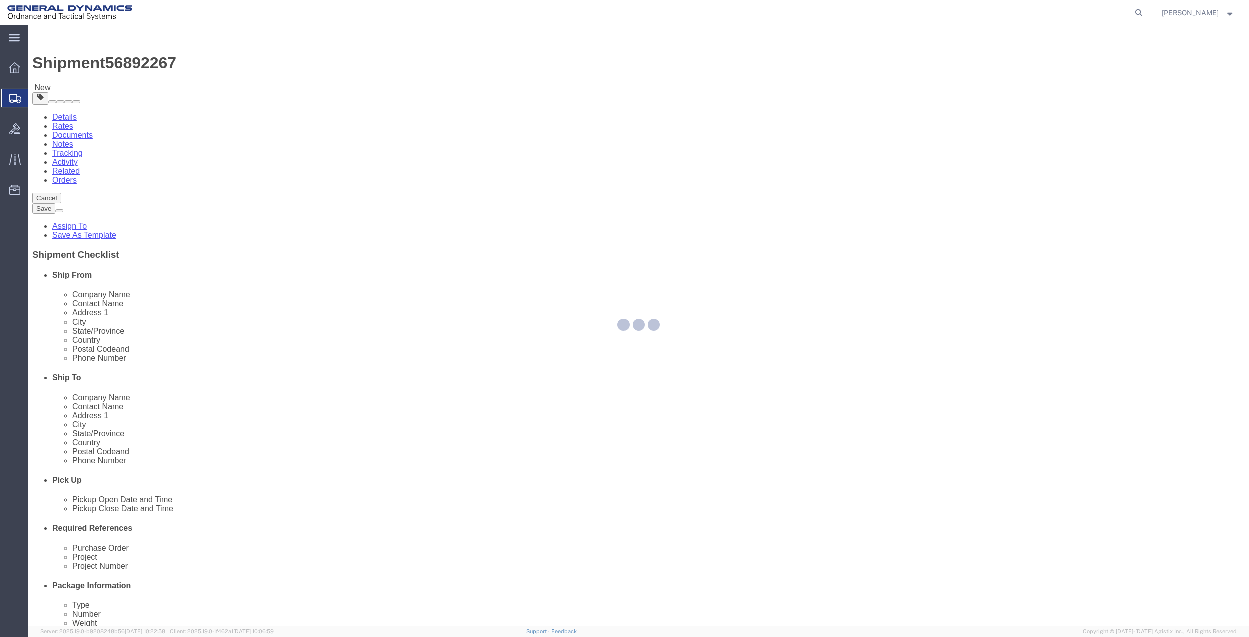
select select
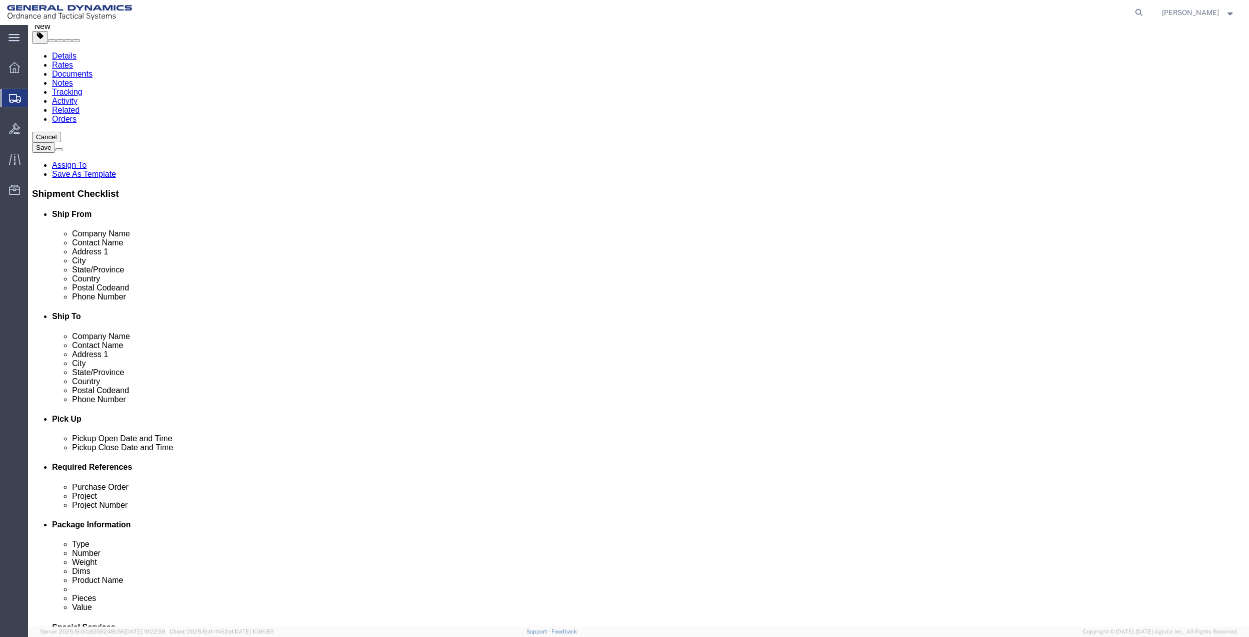
scroll to position [200, 0]
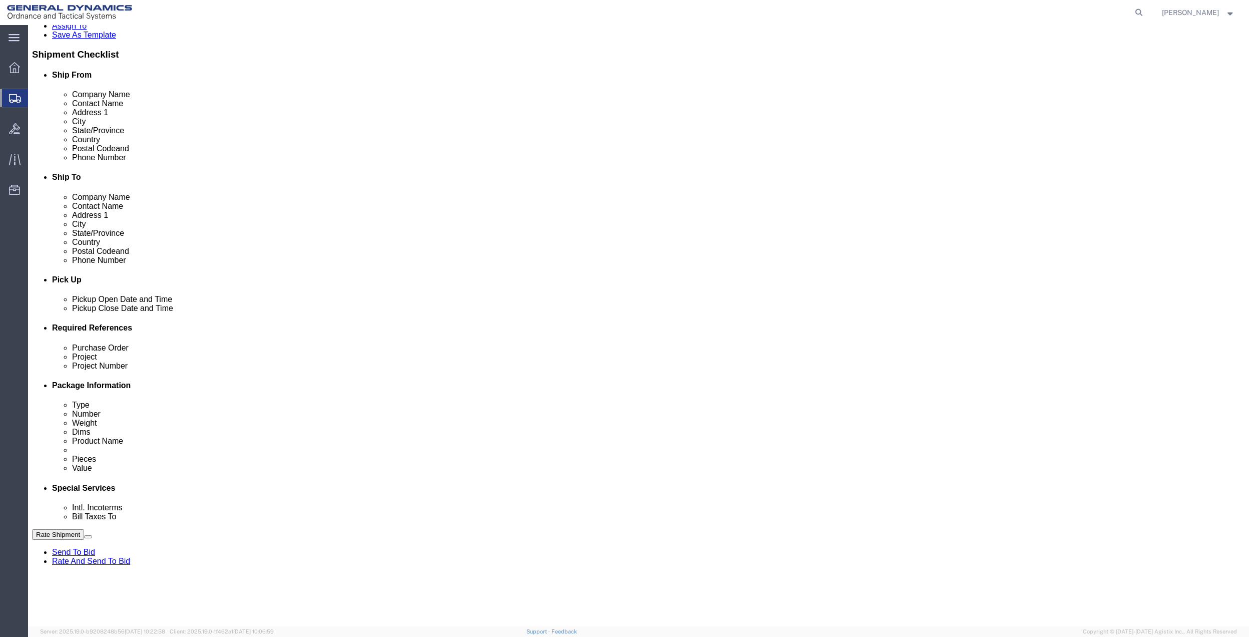
drag, startPoint x: 231, startPoint y: 378, endPoint x: 231, endPoint y: 386, distance: 8.5
click select "Select Buyer Cost Center Department Operations Number Order Number Sales Person"
select select "DEPARTMENT"
click select "Select Buyer Cost Center Department Operations Number Order Number Sales Person"
click select "Select [GEOGRAPHIC_DATA] [GEOGRAPHIC_DATA] [GEOGRAPHIC_DATA] [GEOGRAPHIC_DATA] …"
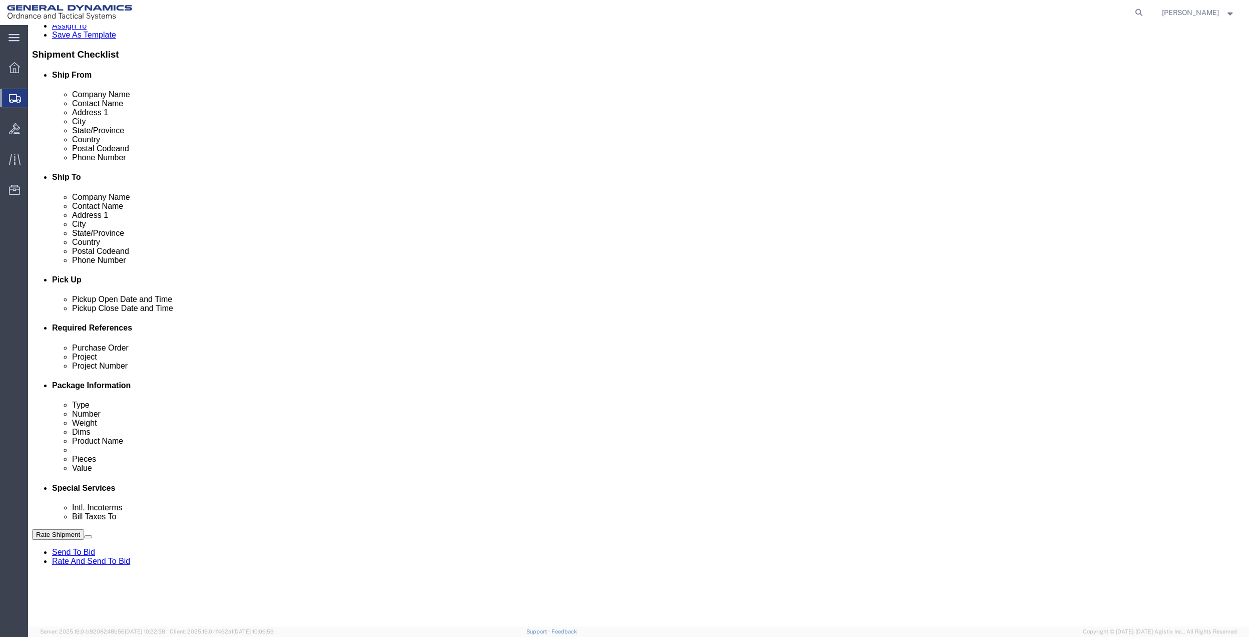
select select "1763983"
click select "Select [GEOGRAPHIC_DATA] [GEOGRAPHIC_DATA] [GEOGRAPHIC_DATA] [GEOGRAPHIC_DATA] …"
click select "Select 10AFM 10GAG 10GAH 10GFL 10GFO 10GIE 10GIS 30MABS St [PERSON_NAME] Program"
select select "214681"
click select "Select 10AFM 10GAG 10GAH 10GFL 10GFO 10GIE 10GIS 30MABS St [PERSON_NAME] Program"
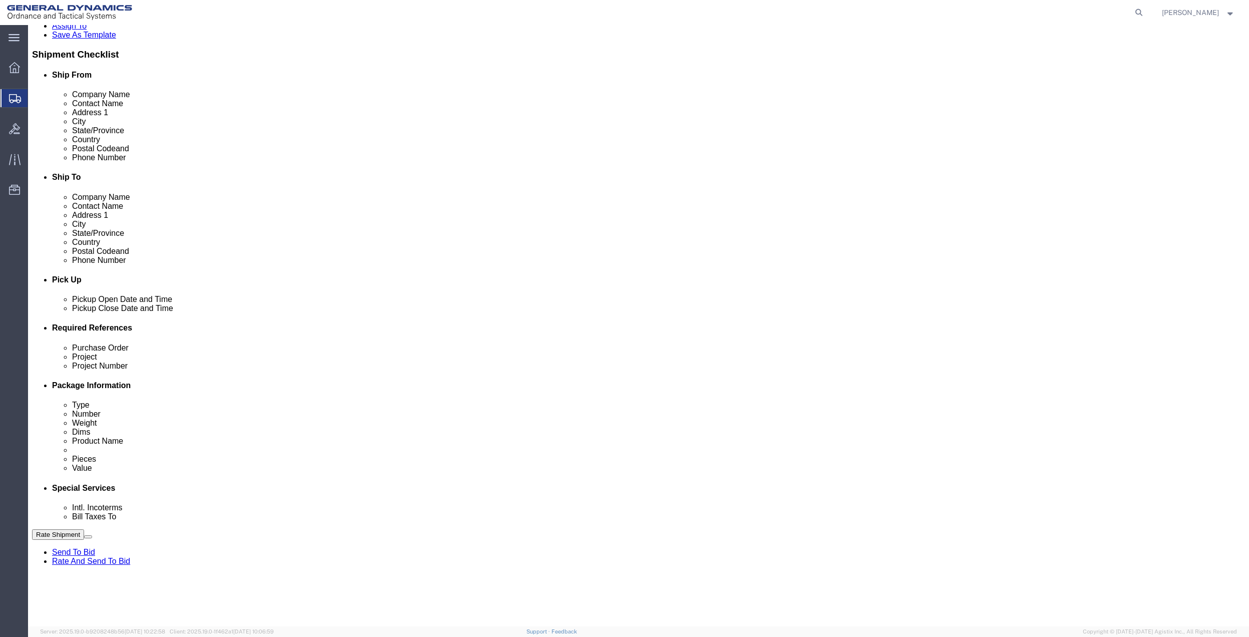
click input "General Dynamics OTS % Data2Logistics"
click p "- GEDOTS %DATA 2 LOGISTICS - (GEDOTS %DATA 2 LOGISTICS) [GEOGRAPHIC_DATA][PERSO…"
type input "GEDOTS %DATA 2 LOGISTICS"
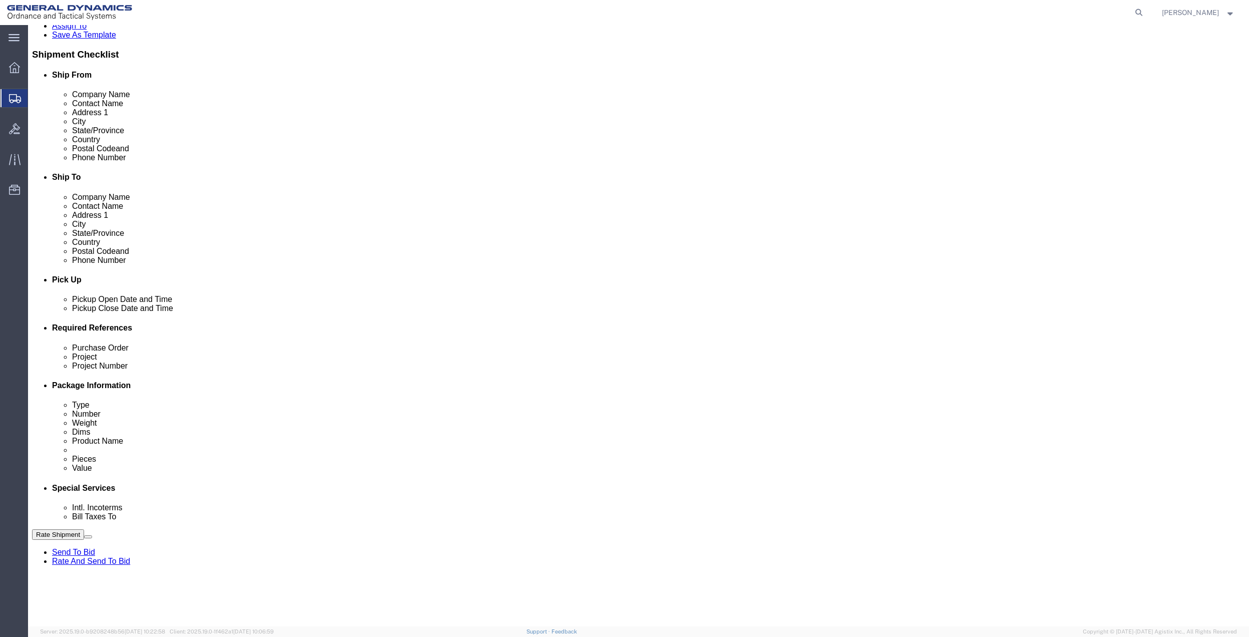
type input "PO BOX 61050"
type input "GEDOTS %DATA 2 LOGISTICS"
type input "FORT [PERSON_NAME]"
type input "33906"
select select "FL"
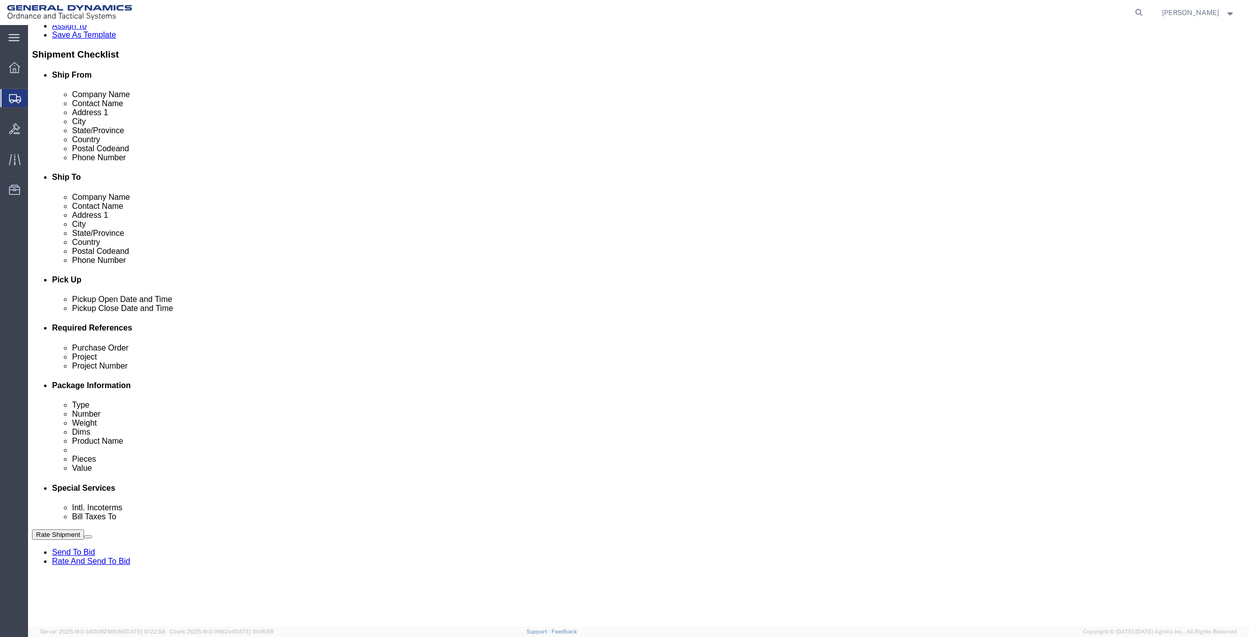
type input "GEDOTS %DATA 2 LOGISTICS"
click button "Rate Shipment"
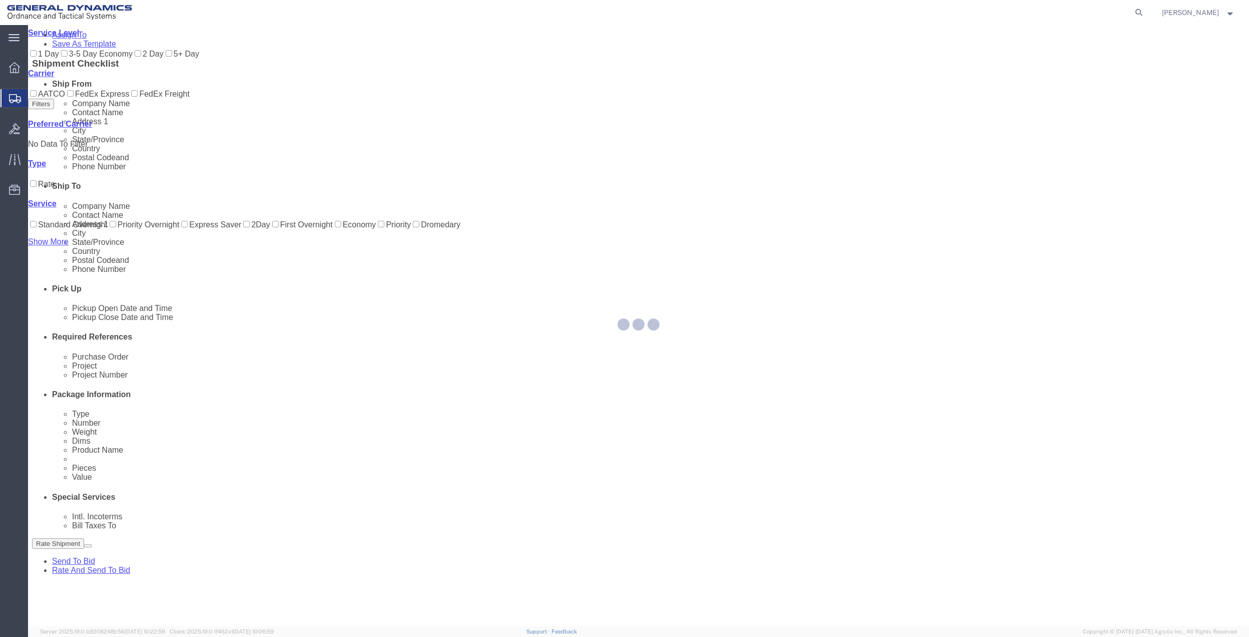
scroll to position [0, 0]
